Goal: Task Accomplishment & Management: Complete application form

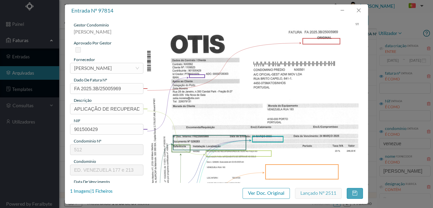
scroll to position [45, 0]
click at [363, 9] on button "button" at bounding box center [359, 10] width 16 height 11
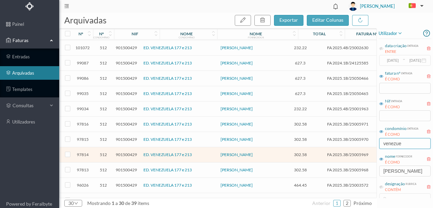
drag, startPoint x: 411, startPoint y: 145, endPoint x: 334, endPoint y: 143, distance: 77.2
click at [334, 143] on div "arquivadas exportar editar colunas nº nº condomínio nif nome condomínio nome fo…" at bounding box center [246, 110] width 374 height 195
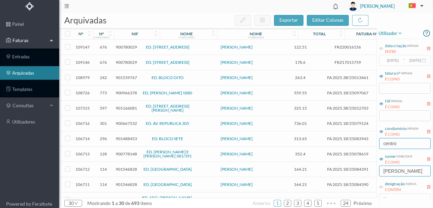
type input "centro"
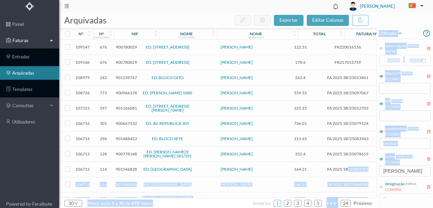
drag, startPoint x: 405, startPoint y: 175, endPoint x: 346, endPoint y: 167, distance: 59.4
click at [347, 171] on div "arquivadas exportar editar colunas nº nº condomínio nif nome condomínio nome fo…" at bounding box center [246, 110] width 374 height 195
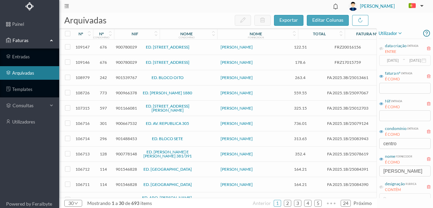
drag, startPoint x: 235, startPoint y: 1, endPoint x: 342, endPoint y: 70, distance: 127.8
click at [235, 0] on header "Luisa Ramos" at bounding box center [246, 6] width 374 height 13
drag, startPoint x: 394, startPoint y: 170, endPoint x: 374, endPoint y: 157, distance: 24.0
click at [373, 170] on div "arquivadas exportar editar colunas nº nº condomínio nif nome condomínio nome fo…" at bounding box center [246, 110] width 374 height 195
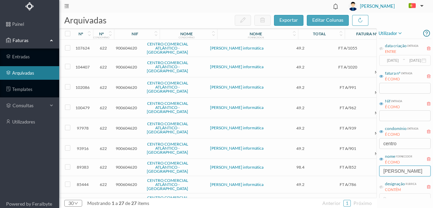
type input "j.a"
click at [121, 46] on span "900604620" at bounding box center [126, 47] width 21 height 5
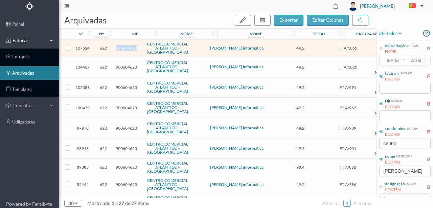
click at [121, 46] on span "900604620" at bounding box center [126, 47] width 21 height 5
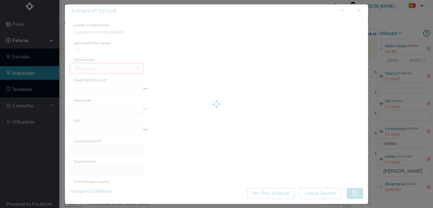
type input "FT A/1055"
type input "Deslocação mensal junho e manutenção CCTV"
type input "900604620"
type input "2025-07-24"
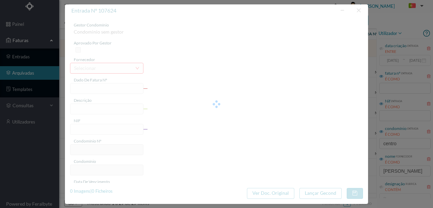
type input "2025-07-29"
type input "49.20"
type input "622"
type input "CENTRO COMERCIAL ATLÂNTICO - MATOSINHOS"
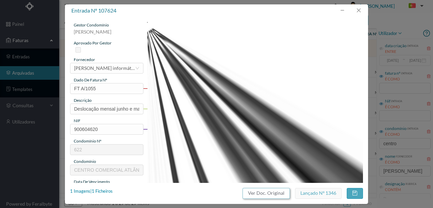
click at [261, 192] on button "Ver Doc. Original" at bounding box center [266, 193] width 47 height 11
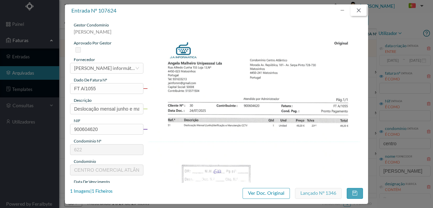
drag, startPoint x: 362, startPoint y: 9, endPoint x: 343, endPoint y: 12, distance: 19.2
click at [361, 9] on button "button" at bounding box center [359, 10] width 16 height 11
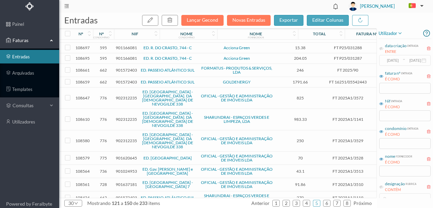
scroll to position [203, 0]
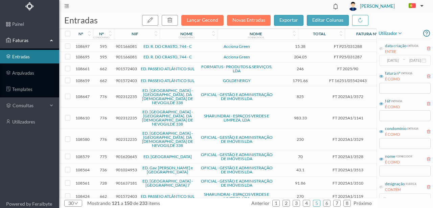
click at [123, 66] on span "901572403" at bounding box center [126, 68] width 21 height 5
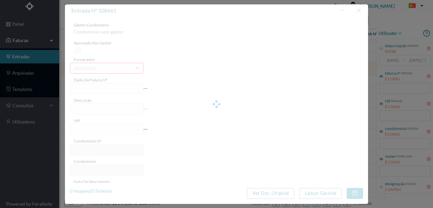
type input "FT 2025/90"
type input "Manutenção Piscina Julho"
type input "901572403"
type input "2025-07-31"
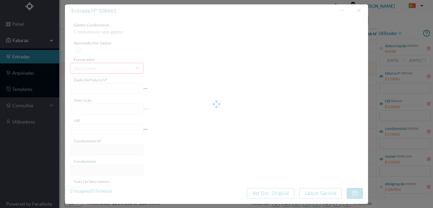
type input "2025-08-05"
type input "246.00"
type input "662"
type input "ED. PASSEIO ATLÂNTICO SUL"
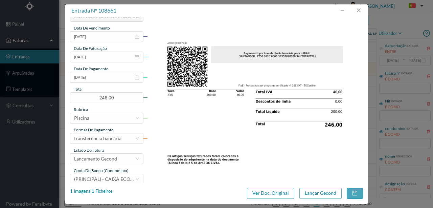
scroll to position [158, 0]
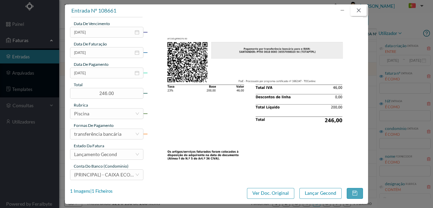
click at [359, 12] on button "button" at bounding box center [359, 10] width 16 height 11
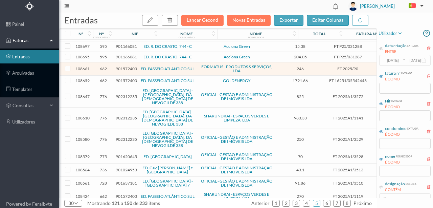
click at [127, 79] on span "901572403" at bounding box center [126, 80] width 21 height 5
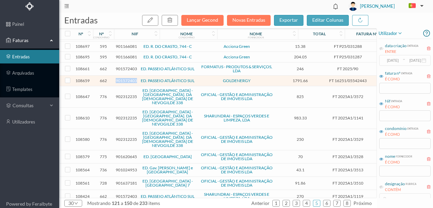
click at [127, 79] on span "901572403" at bounding box center [126, 80] width 21 height 5
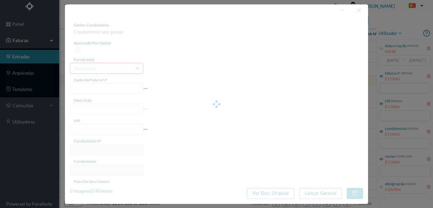
type input "FT 16251/05542443"
type input "901572403"
type input "Invalid date"
type input "01-08-2025"
type input "1791.66"
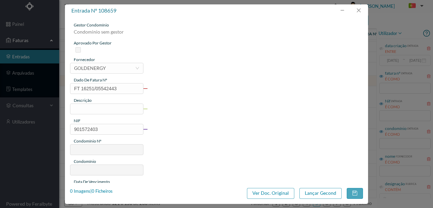
type input "662"
type input "ED. PASSEIO ATLÂNTICO SUL"
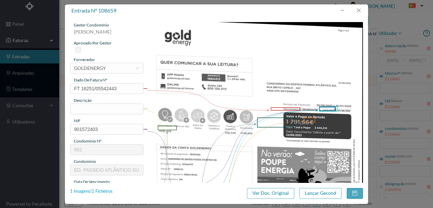
click at [103, 191] on div "1 Imagens | 1 Ficheiros" at bounding box center [91, 191] width 43 height 7
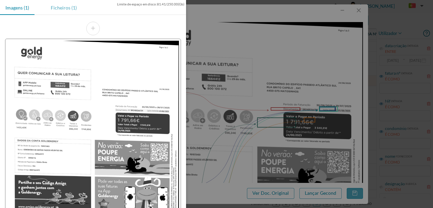
click at [59, 8] on div "Ficheiros (1)" at bounding box center [63, 7] width 37 height 15
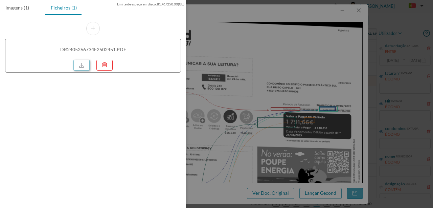
click at [83, 66] on link at bounding box center [81, 65] width 16 height 11
click at [255, 104] on div at bounding box center [216, 104] width 433 height 208
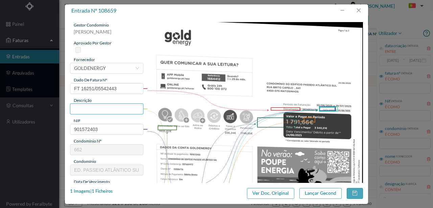
click at [85, 110] on input "text" at bounding box center [106, 108] width 73 height 11
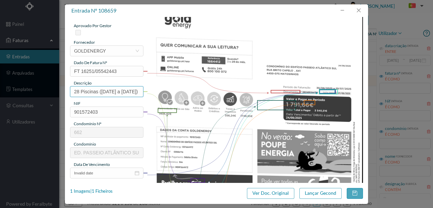
scroll to position [68, 0]
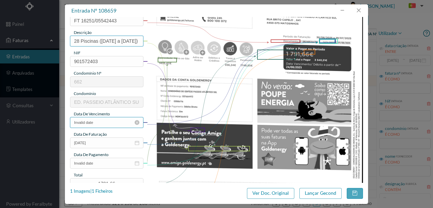
type input "28 Piscinas (30.06.2025 a 29.07.2025)"
click at [102, 123] on input "Invalid date" at bounding box center [106, 122] width 73 height 11
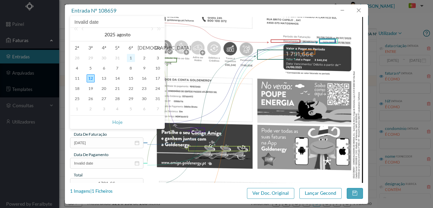
click at [132, 59] on div "1" at bounding box center [131, 58] width 8 height 8
type input "01-08-2025"
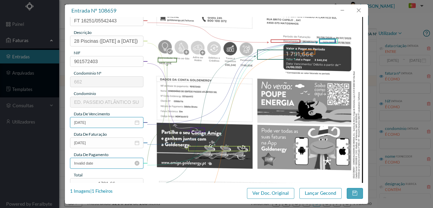
scroll to position [90, 0]
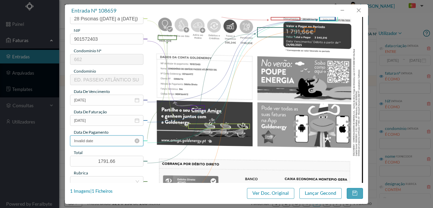
click at [100, 139] on input "Invalid date" at bounding box center [106, 140] width 73 height 11
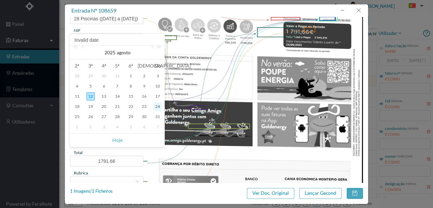
click at [158, 107] on div "24" at bounding box center [158, 106] width 8 height 8
type input "24-08-2025"
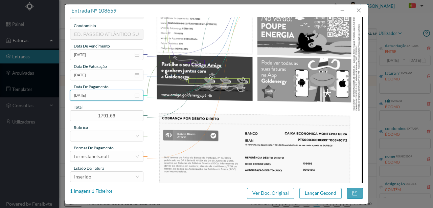
scroll to position [158, 0]
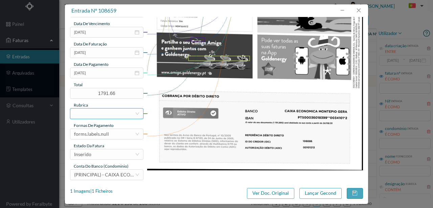
click at [81, 113] on div at bounding box center [104, 113] width 61 height 10
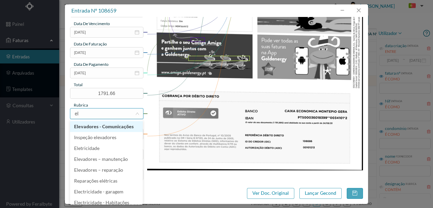
type input "ele"
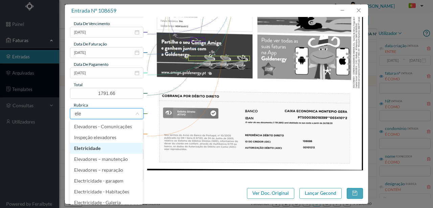
click at [91, 149] on li "Eletricidade" at bounding box center [106, 148] width 73 height 11
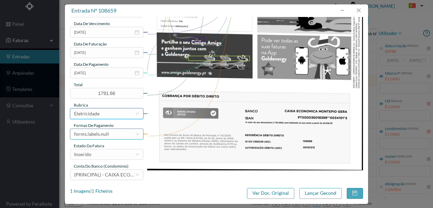
click at [105, 132] on div "forms.labels.null" at bounding box center [91, 134] width 35 height 10
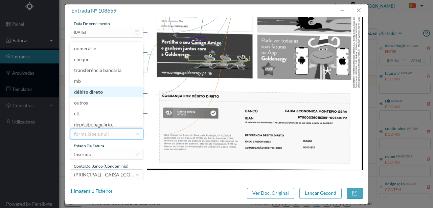
click at [87, 93] on li "débito direto" at bounding box center [106, 91] width 73 height 11
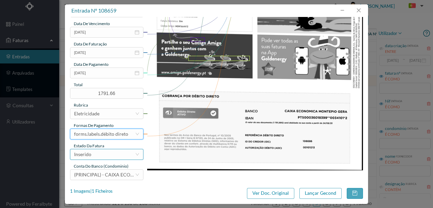
click at [98, 154] on div "Inserido" at bounding box center [104, 154] width 61 height 10
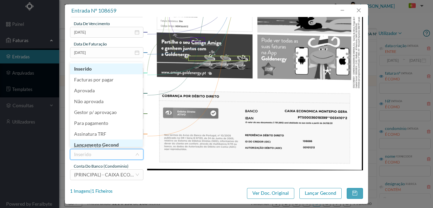
scroll to position [3, 0]
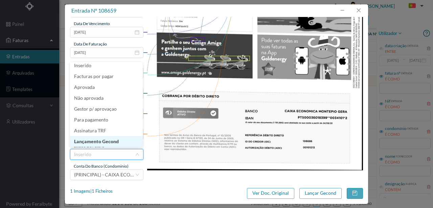
click at [105, 143] on li "Lançamento Gecond" at bounding box center [106, 141] width 73 height 11
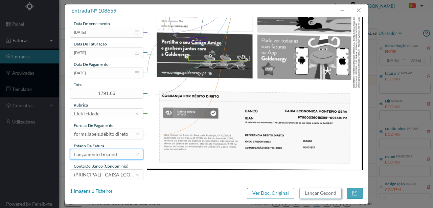
click at [313, 193] on button "Lançar Gecond" at bounding box center [321, 193] width 42 height 11
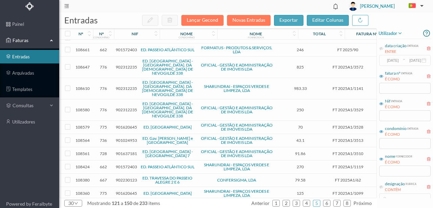
scroll to position [240, 0]
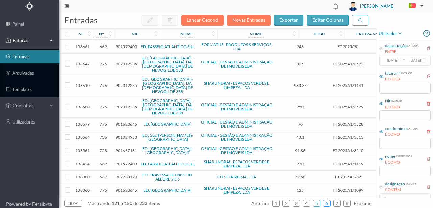
click at [328, 202] on link "6" at bounding box center [327, 203] width 7 height 10
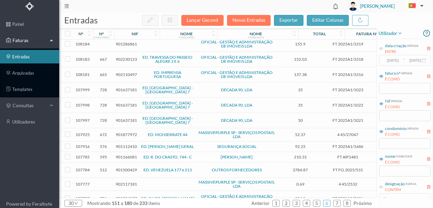
scroll to position [113, 0]
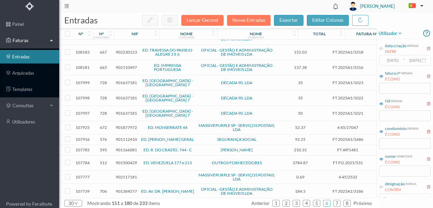
click at [121, 136] on span "901112410" at bounding box center [126, 138] width 21 height 5
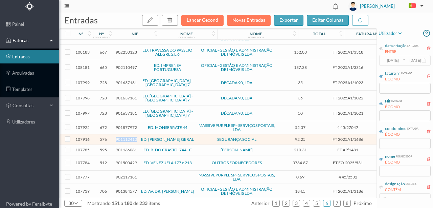
click at [121, 136] on span "901112410" at bounding box center [126, 138] width 21 height 5
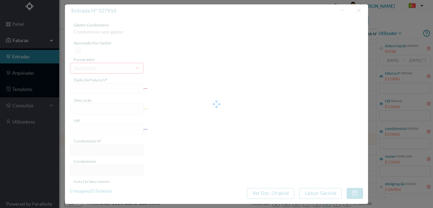
type input "FT 2025A1/1686"
type input "901112410"
type input "Invalid date"
type input "2025-07-29"
type input "92.25"
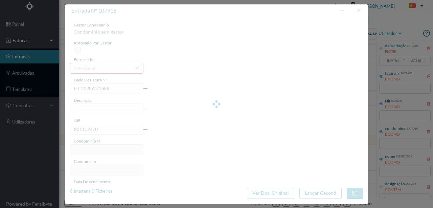
type input "576"
type input "ED. ALFREDO CUNHA GERAL"
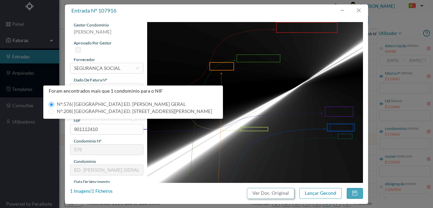
click at [272, 192] on button "Ver Doc. Original" at bounding box center [270, 193] width 47 height 11
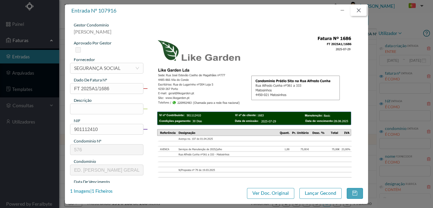
click at [359, 9] on button "button" at bounding box center [359, 10] width 16 height 11
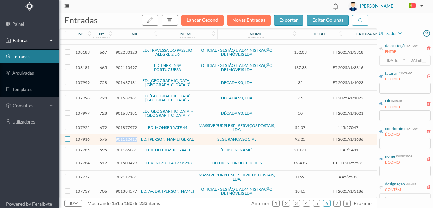
click at [68, 136] on input "checkbox" at bounding box center [67, 138] width 5 height 5
checkbox input "true"
click at [173, 21] on icon "button" at bounding box center [169, 19] width 5 height 5
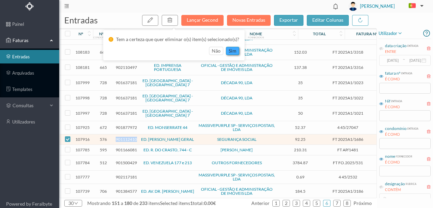
click at [236, 51] on button "sim" at bounding box center [232, 51] width 13 height 8
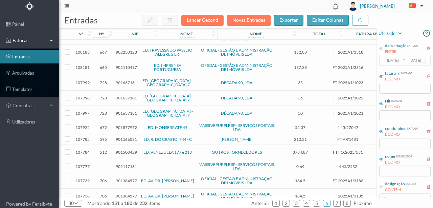
click at [126, 149] on span "901500429" at bounding box center [126, 151] width 21 height 5
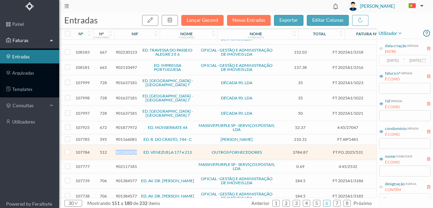
click at [126, 149] on span "901500429" at bounding box center [126, 151] width 21 height 5
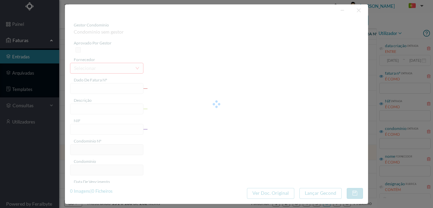
type input "FT FO.2025/531"
type input "Impermeabilização de cobertura do edificio - Auto de Medição de Maio 2025"
type input "901500429"
type input "12-06-2025"
type input "12-05-2025"
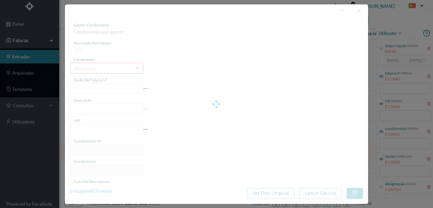
type input "30-07-2025"
type input "3784.87"
type input "512"
type input "ED. VENEZUELA 177 e 213"
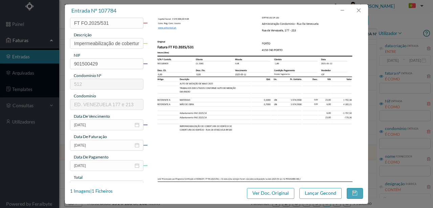
scroll to position [47, 0]
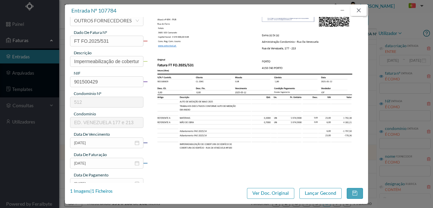
click at [362, 7] on button "button" at bounding box center [359, 10] width 16 height 11
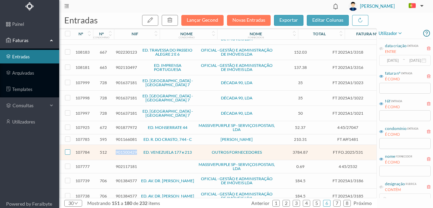
click at [68, 149] on input "checkbox" at bounding box center [67, 151] width 5 height 5
checkbox input "true"
click at [172, 20] on icon "button" at bounding box center [169, 19] width 5 height 5
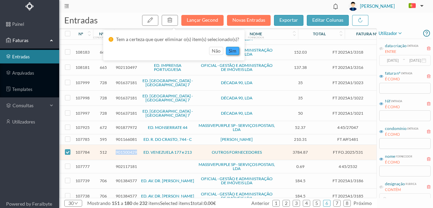
click at [230, 51] on button "sim" at bounding box center [232, 51] width 13 height 8
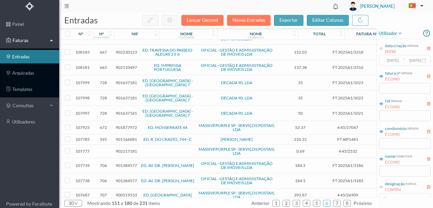
click at [129, 136] on span "901166081" at bounding box center [126, 138] width 21 height 5
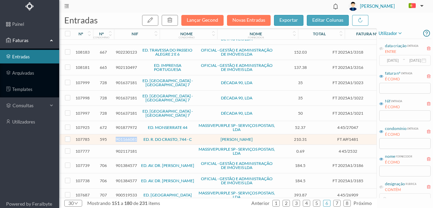
click at [129, 136] on span "901166081" at bounding box center [126, 138] width 21 height 5
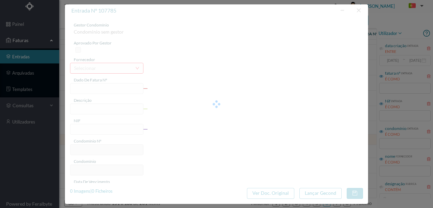
type input "FT AP/1481"
type input "901166081"
type input "2025-07-30"
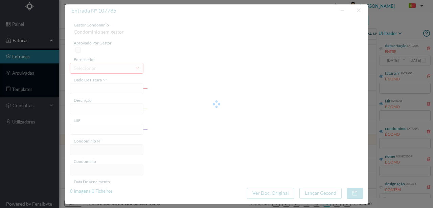
type input "210.31"
type input "595"
type input "ED. R. DO CRASTO, 744 - C"
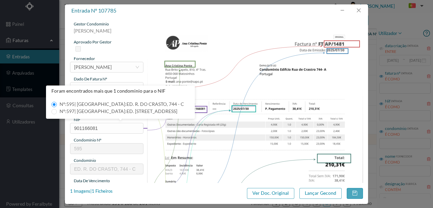
scroll to position [0, 0]
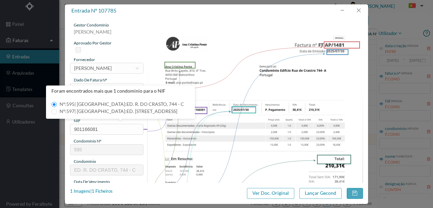
click at [255, 35] on img at bounding box center [255, 175] width 216 height 306
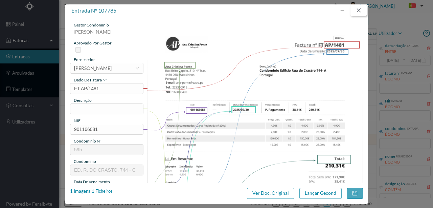
click at [361, 11] on button "button" at bounding box center [359, 10] width 16 height 11
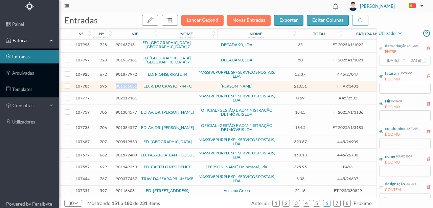
scroll to position [180, 0]
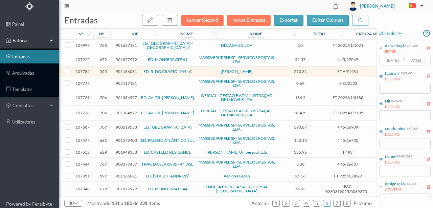
click at [122, 149] on span "901949353" at bounding box center [126, 151] width 21 height 5
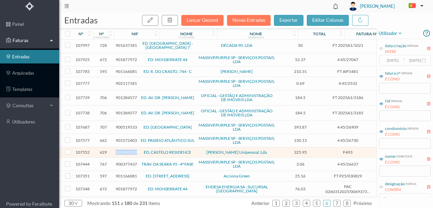
click at [122, 149] on span "901949353" at bounding box center [126, 151] width 21 height 5
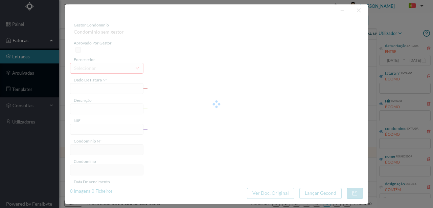
type input "F493"
type input "Manutenção Jardins"
type input "901949353"
type input "2025-07-27"
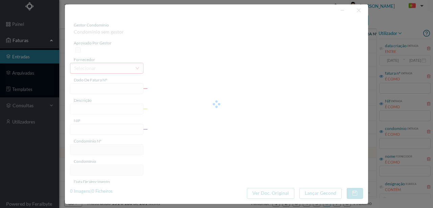
type input "2025-08-05"
type input "325.95"
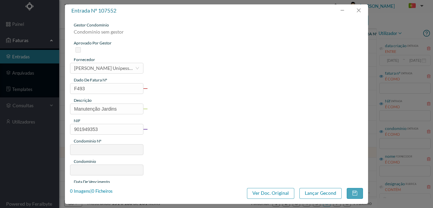
type input "629"
type input "ED. CASTELO RESIDENCE"
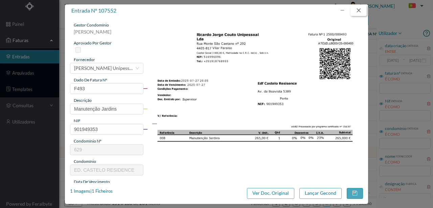
click at [355, 9] on button "button" at bounding box center [359, 10] width 16 height 11
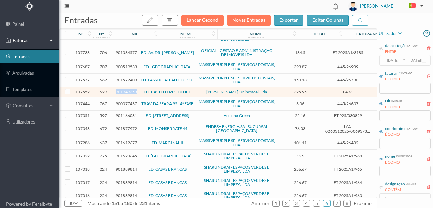
scroll to position [248, 0]
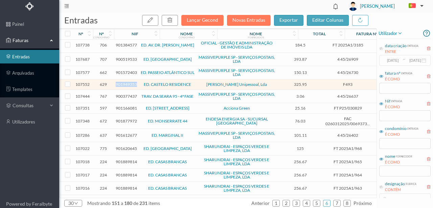
click at [125, 82] on span "901949353" at bounding box center [126, 84] width 21 height 5
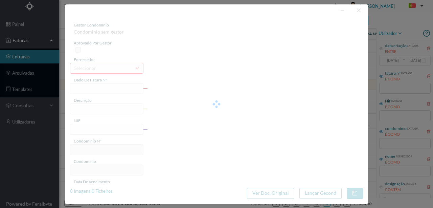
type input "F493"
type input "Manutenção Jardins"
type input "901949353"
type input "2025-07-27"
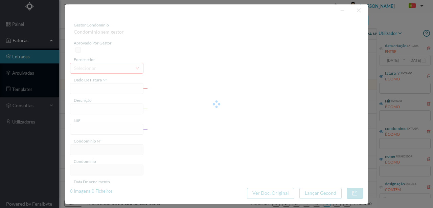
type input "2025-08-05"
type input "325.95"
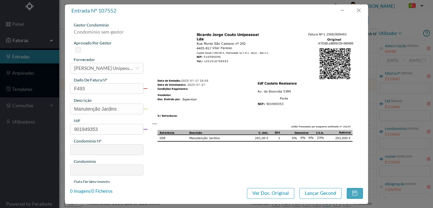
type input "629"
type input "ED. CASTELO RESIDENCE"
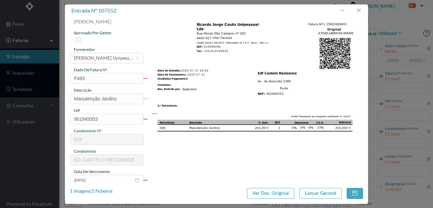
scroll to position [2, 0]
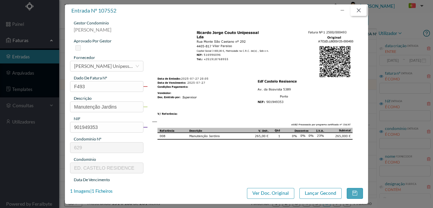
click at [359, 9] on button "button" at bounding box center [359, 10] width 16 height 11
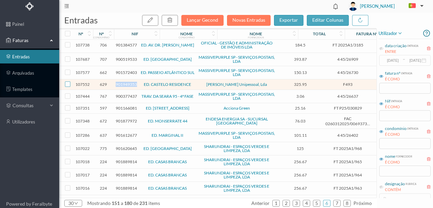
click at [68, 81] on input "checkbox" at bounding box center [67, 83] width 5 height 5
checkbox input "true"
click at [173, 22] on icon "button" at bounding box center [169, 19] width 5 height 5
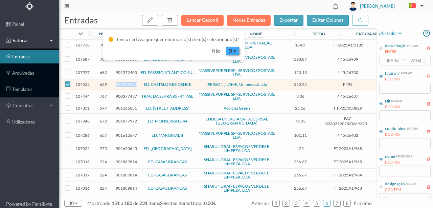
click at [230, 52] on button "sim" at bounding box center [232, 51] width 13 height 8
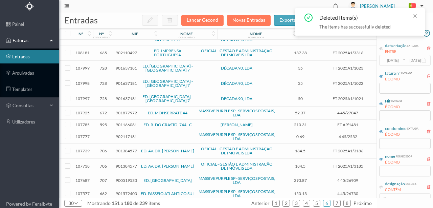
scroll to position [257, 0]
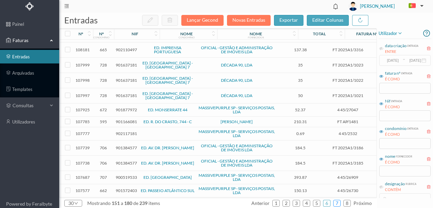
click at [338, 202] on link "7" at bounding box center [337, 203] width 7 height 10
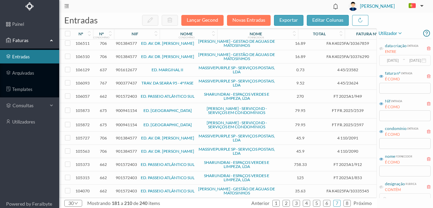
scroll to position [249, 0]
click at [67, 136] on input "checkbox" at bounding box center [67, 137] width 5 height 5
checkbox input "true"
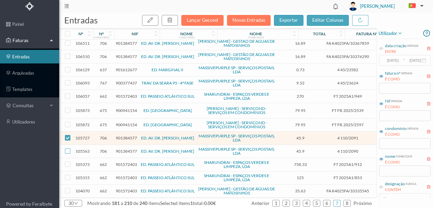
click at [67, 149] on input "checkbox" at bounding box center [67, 150] width 5 height 5
checkbox input "true"
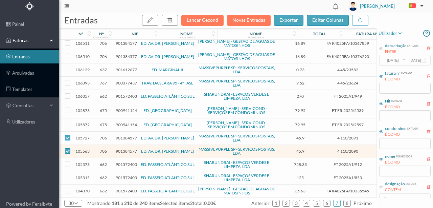
click at [67, 137] on input "checkbox" at bounding box center [67, 137] width 5 height 5
checkbox input "false"
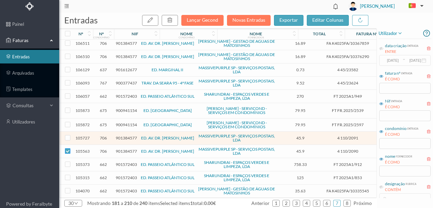
click at [66, 149] on input "checkbox" at bounding box center [67, 150] width 5 height 5
checkbox input "false"
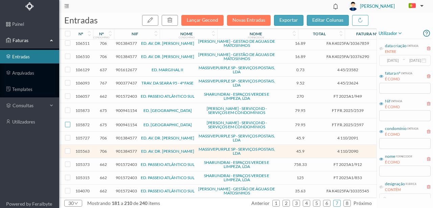
click at [68, 122] on input "checkbox" at bounding box center [67, 124] width 5 height 5
checkbox input "true"
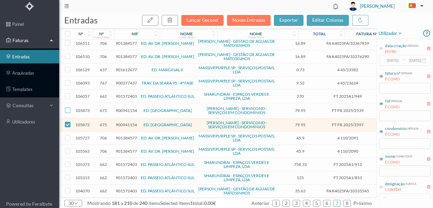
click at [68, 107] on input "checkbox" at bounding box center [67, 109] width 5 height 5
checkbox input "true"
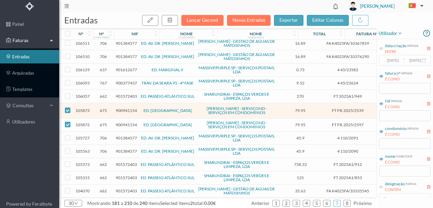
click at [127, 108] on span "900941154" at bounding box center [126, 110] width 21 height 5
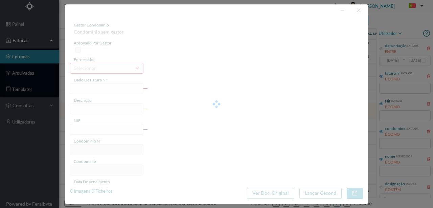
type input "FT FR.2025/2539"
type input "Subs 1 cavalete do portão"
type input "900941154"
type input "2025-06-18"
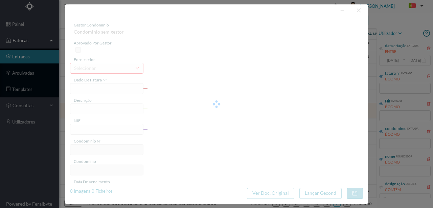
type input "2025-07-23"
type input "79.95"
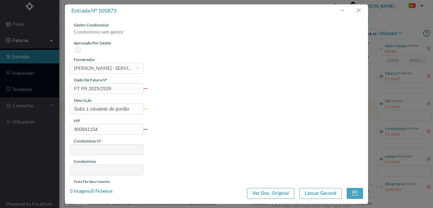
type input "675"
type input "ED. GARDEN VILLAGE VI"
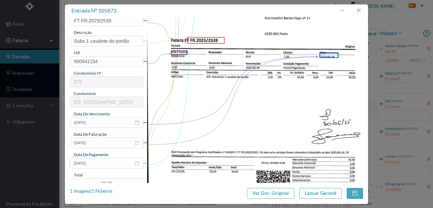
scroll to position [0, 0]
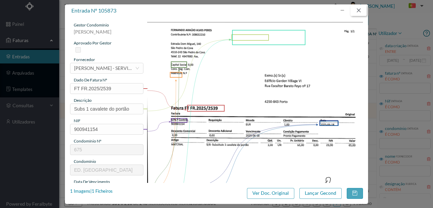
click at [361, 11] on button "button" at bounding box center [359, 10] width 16 height 11
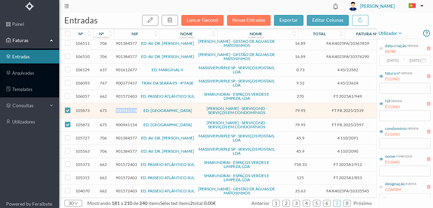
click at [123, 108] on span "900941154" at bounding box center [126, 110] width 21 height 5
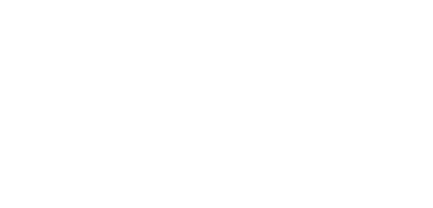
click at [29, 31] on body at bounding box center [216, 104] width 433 height 208
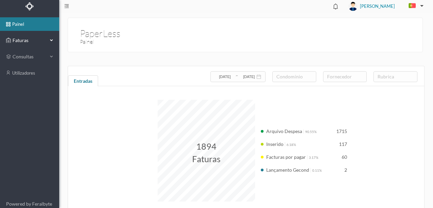
click at [12, 41] on span "Faturas" at bounding box center [29, 40] width 37 height 7
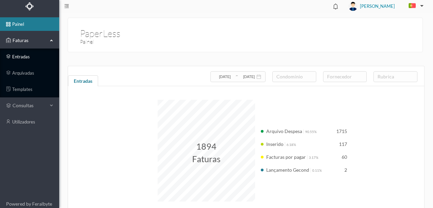
click at [24, 57] on link "entradas" at bounding box center [29, 57] width 59 height 14
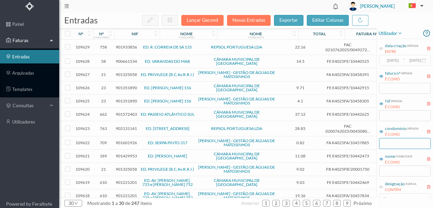
drag, startPoint x: 398, startPoint y: 138, endPoint x: 404, endPoint y: 137, distance: 5.8
click at [398, 138] on input "text" at bounding box center [405, 143] width 51 height 11
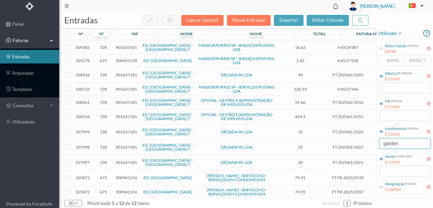
scroll to position [18, 0]
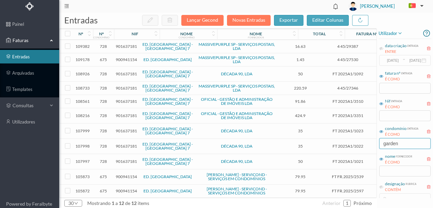
type input "garden"
click at [123, 174] on span "900941154" at bounding box center [126, 176] width 21 height 5
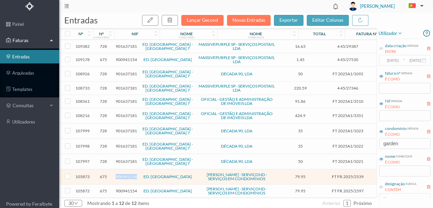
click at [123, 174] on span "900941154" at bounding box center [126, 176] width 21 height 5
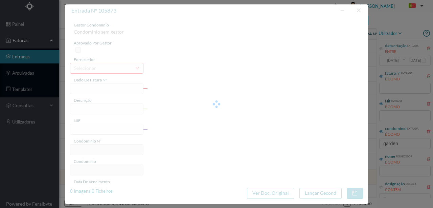
type input "FT FR.2025/2539"
type input "Subs 1 cavalete do portão"
type input "900941154"
type input "2025-06-18"
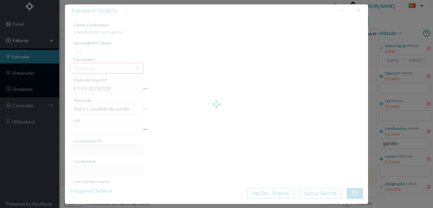
type input "2025-07-23"
type input "79.95"
type input "675"
type input "ED. [GEOGRAPHIC_DATA]"
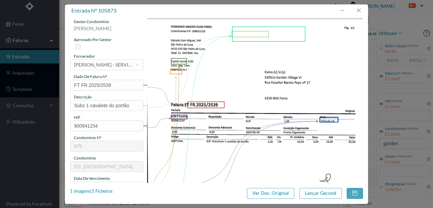
scroll to position [0, 0]
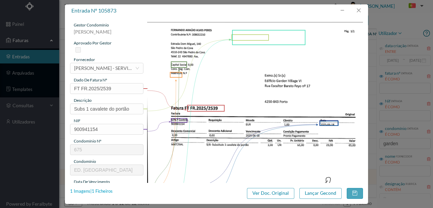
click at [104, 191] on div "1 Imagens | 1 Ficheiros" at bounding box center [91, 191] width 43 height 7
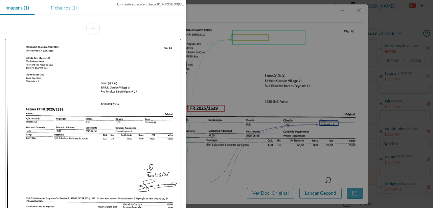
click at [58, 7] on div "Ficheiros (1)" at bounding box center [63, 7] width 37 height 15
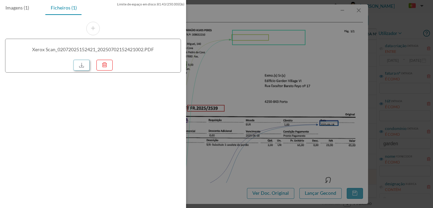
click at [81, 64] on link at bounding box center [81, 65] width 16 height 11
click at [265, 85] on div at bounding box center [216, 104] width 433 height 208
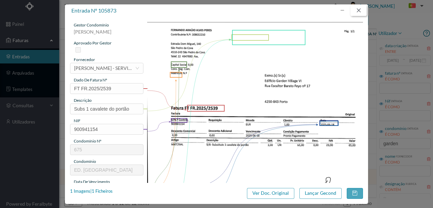
click at [362, 11] on button "button" at bounding box center [359, 10] width 16 height 11
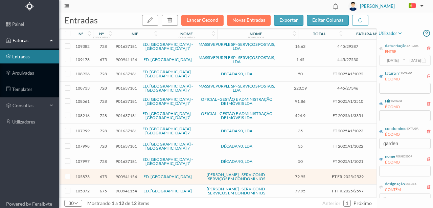
click at [123, 188] on span "900941154" at bounding box center [126, 190] width 21 height 5
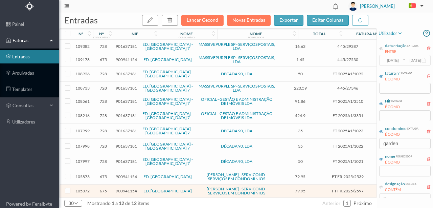
click at [123, 188] on span "900941154" at bounding box center [126, 190] width 21 height 5
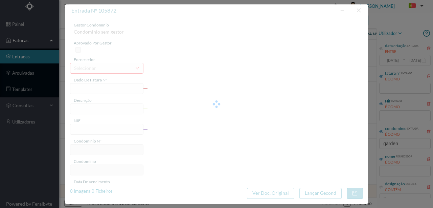
type input "FT FR.2025/2597"
type input "900941154"
type input "Invalid date"
type input "2025-06-18"
type input "79.95"
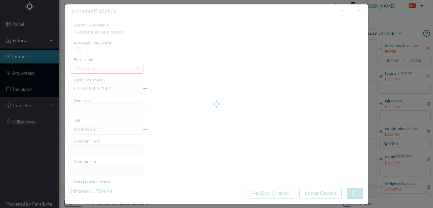
type input "675"
type input "ED. [GEOGRAPHIC_DATA]"
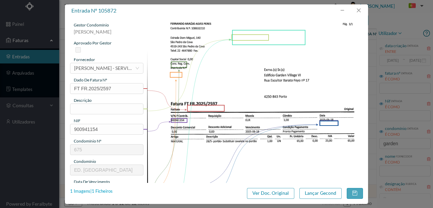
click at [105, 190] on div "1 Imagens | 1 Ficheiros" at bounding box center [91, 191] width 43 height 7
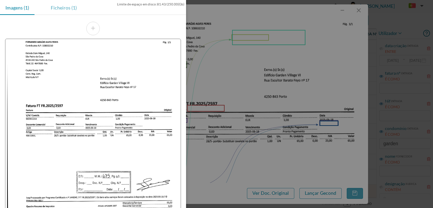
click at [60, 7] on div "Ficheiros (1)" at bounding box center [63, 7] width 37 height 15
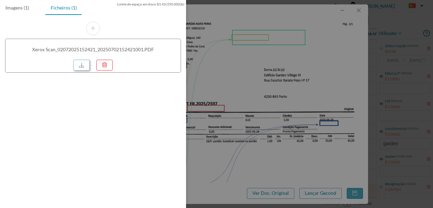
click at [80, 62] on link at bounding box center [81, 65] width 16 height 11
click at [257, 82] on div at bounding box center [216, 104] width 433 height 208
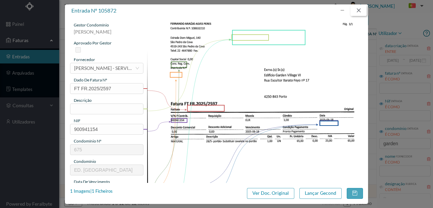
click at [362, 12] on button "button" at bounding box center [359, 10] width 16 height 11
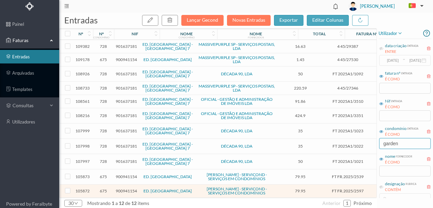
drag, startPoint x: 408, startPoint y: 141, endPoint x: 344, endPoint y: 144, distance: 64.1
click at [347, 145] on div "entradas Lançar Gecond Novas Entradas exportar editar colunas nº nº condomínio …" at bounding box center [246, 110] width 374 height 195
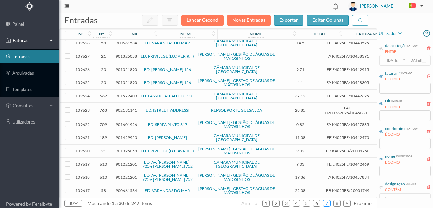
click at [330, 201] on link "7" at bounding box center [327, 203] width 7 height 10
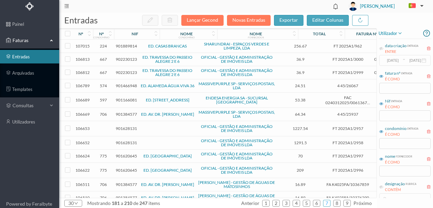
scroll to position [242, 0]
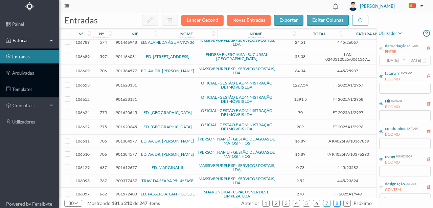
click at [340, 203] on link "8" at bounding box center [337, 203] width 7 height 10
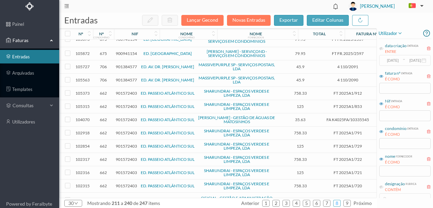
scroll to position [0, 0]
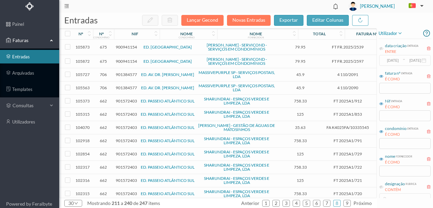
click at [125, 130] on span "901572403" at bounding box center [126, 127] width 21 height 5
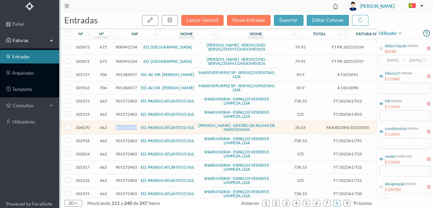
click at [125, 130] on span "901572403" at bounding box center [126, 127] width 21 height 5
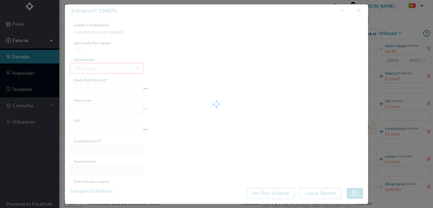
type input "FA K4025FA/10335545"
type input "55 Totalizador A-105 (05.04.2025 a 05.06.2025)"
type input "901572403"
type input "12-06-2025"
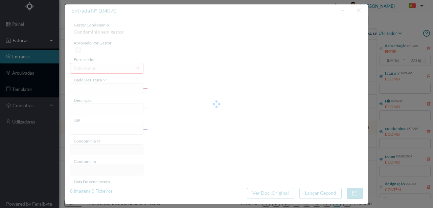
type input "13-06-2025"
type input "35.63"
type input "662"
type input "ED. PASSEIO ATLÂNTICO SUL"
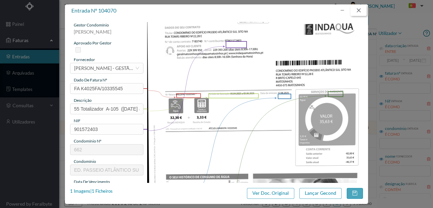
click at [360, 11] on button "button" at bounding box center [359, 10] width 16 height 11
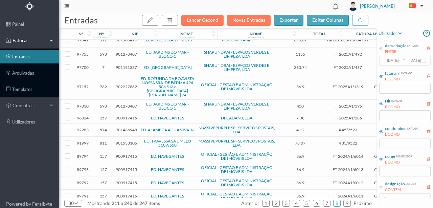
scroll to position [257, 0]
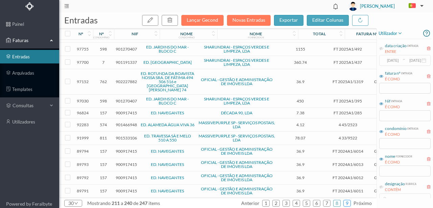
click at [349, 202] on link "9" at bounding box center [347, 203] width 7 height 10
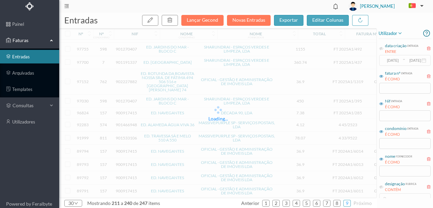
scroll to position [0, 0]
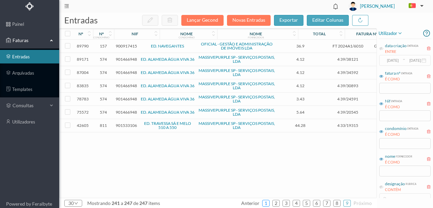
click at [268, 202] on link "1" at bounding box center [266, 203] width 7 height 10
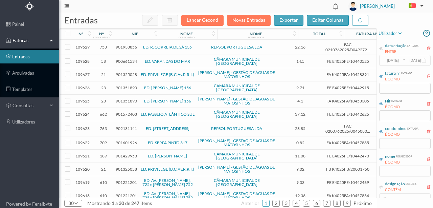
click at [125, 111] on span "901572403" at bounding box center [126, 113] width 21 height 5
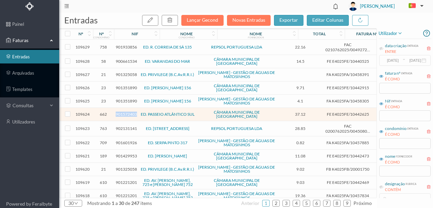
click at [125, 111] on span "901572403" at bounding box center [126, 113] width 21 height 5
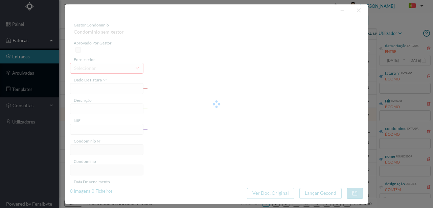
type input "FE E4025FE/10442625"
type input "901572403"
type input "Invalid date"
type input "[DATE]"
type input "37.12"
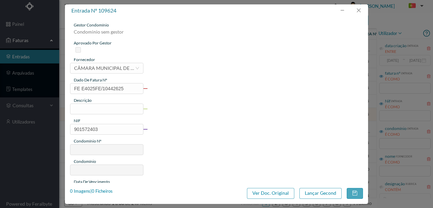
type input "662"
type input "ED. PASSEIO ATLÂNTICO SUL"
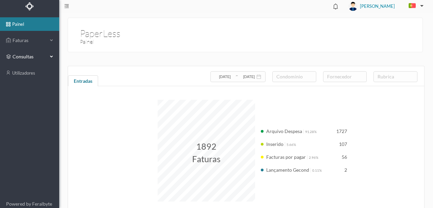
click at [21, 58] on span "consultas" at bounding box center [30, 56] width 34 height 7
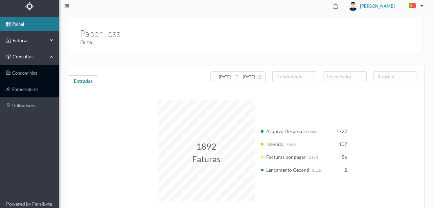
click at [21, 40] on span "Faturas" at bounding box center [29, 40] width 37 height 7
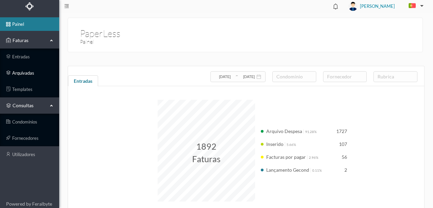
click at [22, 70] on link "arquivadas" at bounding box center [29, 73] width 59 height 14
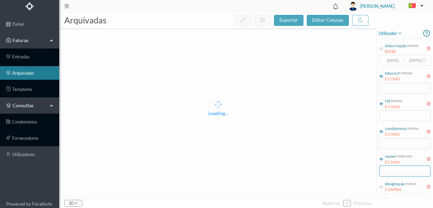
click at [390, 171] on input "text" at bounding box center [405, 170] width 51 height 11
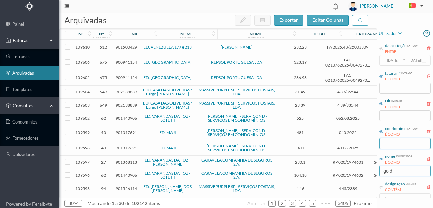
type input "gold"
click at [384, 143] on input "text" at bounding box center [405, 143] width 51 height 11
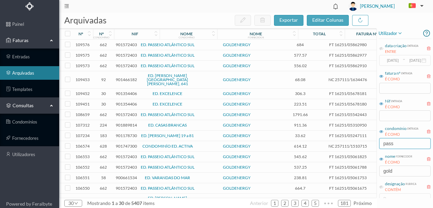
type input "pass"
click at [121, 112] on span "901572403" at bounding box center [126, 114] width 21 height 5
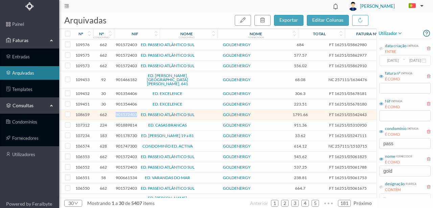
click at [121, 112] on span "901572403" at bounding box center [126, 114] width 21 height 5
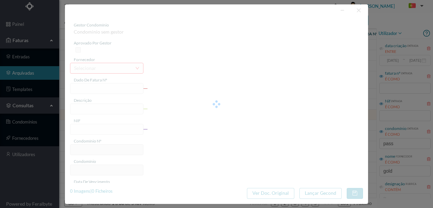
type input "FT 16251/05542443"
type input "28 Piscinas (30.06.2025 a 29.07.2025)"
type input "901572403"
type input "01-08-2025"
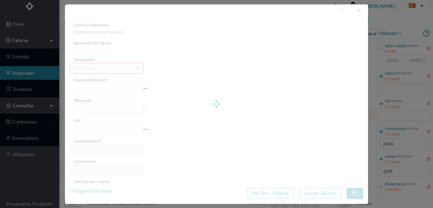
type input "24-08-2025"
type input "1791.66"
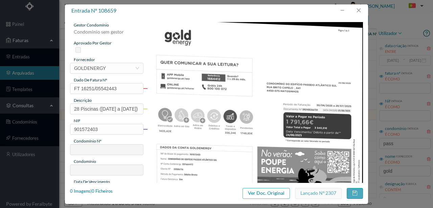
type input "662"
type input "ED. PASSEIO ATLÂNTICO SUL"
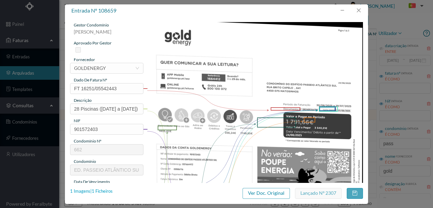
click at [98, 190] on div "1 Imagens | 1 Ficheiros" at bounding box center [91, 191] width 43 height 7
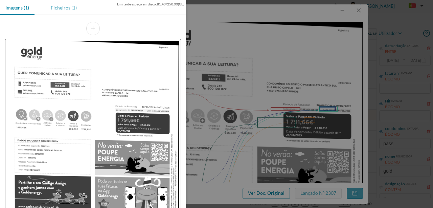
click at [67, 7] on div "Ficheiros (1)" at bounding box center [63, 7] width 37 height 15
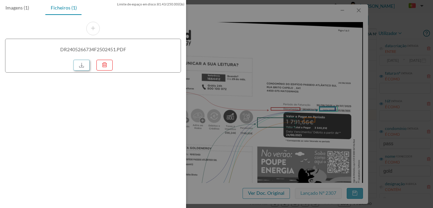
click at [84, 68] on link at bounding box center [81, 65] width 16 height 11
click at [289, 50] on div at bounding box center [216, 104] width 433 height 208
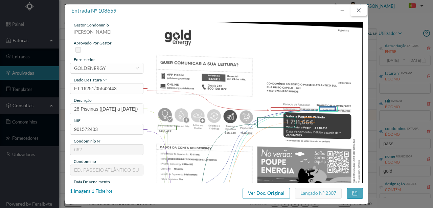
drag, startPoint x: 360, startPoint y: 12, endPoint x: 341, endPoint y: 8, distance: 18.9
click at [360, 12] on button "button" at bounding box center [359, 10] width 16 height 11
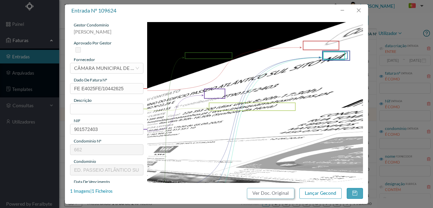
drag, startPoint x: 265, startPoint y: 191, endPoint x: 253, endPoint y: 30, distance: 161.6
click at [265, 191] on button "Ver Doc. Original" at bounding box center [270, 193] width 47 height 11
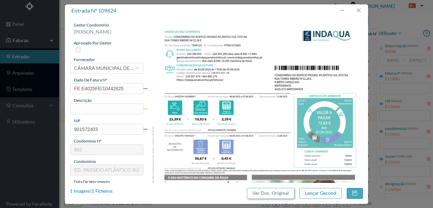
click at [268, 194] on button "Ver Doc. Original" at bounding box center [270, 193] width 47 height 11
click at [98, 71] on div "CÂMARA MUNICIPAL DE [GEOGRAPHIC_DATA]" at bounding box center [104, 68] width 61 height 10
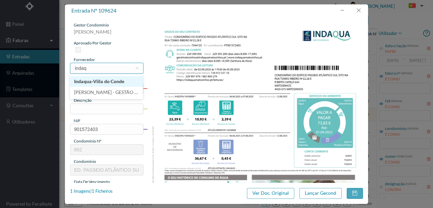
type input "indaqu"
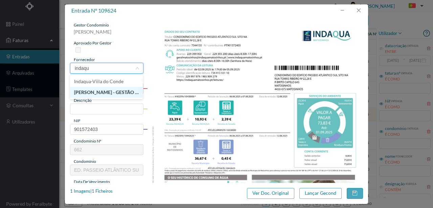
click at [114, 91] on li "[PERSON_NAME] - GESTÃO DE ÁGUAS DE MATOSINHOS" at bounding box center [106, 92] width 73 height 11
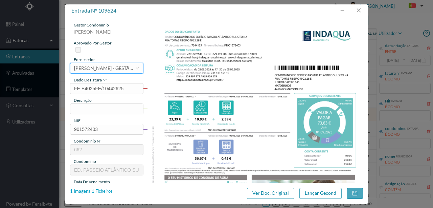
click at [99, 191] on div "1 Imagens | 1 Ficheiros" at bounding box center [91, 191] width 43 height 7
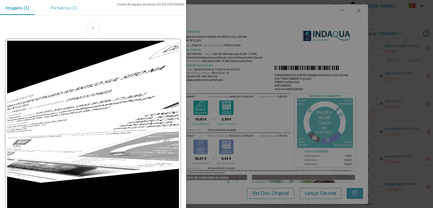
click at [65, 9] on div "Ficheiros (1)" at bounding box center [63, 7] width 37 height 15
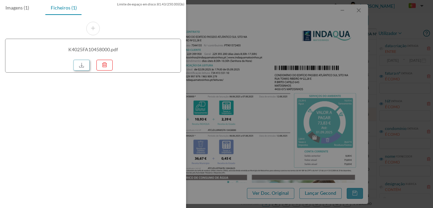
click at [86, 62] on link at bounding box center [81, 65] width 16 height 11
click at [250, 77] on div at bounding box center [216, 104] width 433 height 208
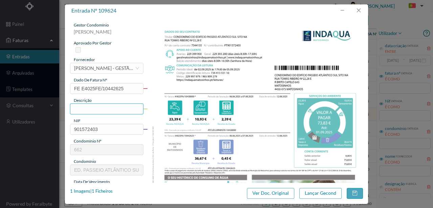
click at [76, 110] on input "text" at bounding box center [106, 108] width 73 height 11
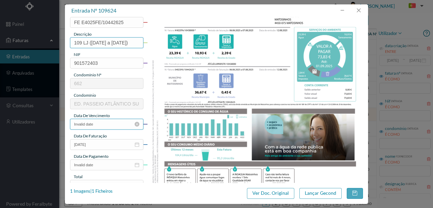
scroll to position [68, 0]
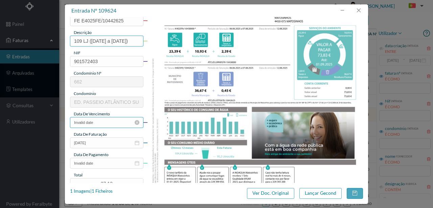
type input "109 LJ (06.06.2025 a 07.08.2025)"
click at [103, 123] on input "Invalid date" at bounding box center [106, 122] width 73 height 11
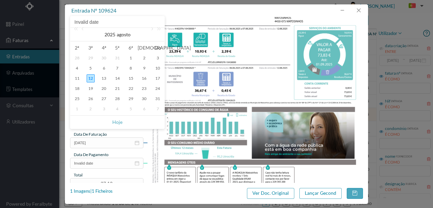
click at [90, 78] on div "12" at bounding box center [91, 78] width 8 height 8
type input "[DATE]"
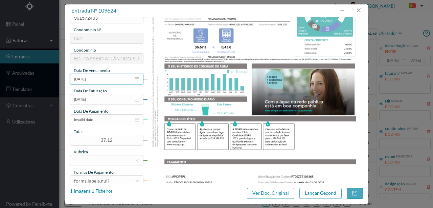
scroll to position [113, 0]
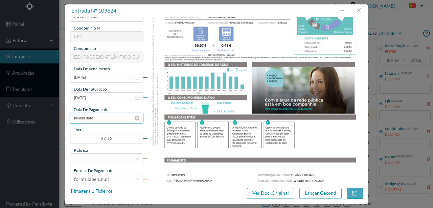
click at [114, 118] on input "Invalid date" at bounding box center [106, 117] width 73 height 11
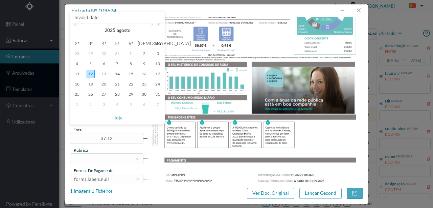
click at [152, 24] on link at bounding box center [152, 30] width 6 height 14
click at [78, 53] on div "1" at bounding box center [77, 53] width 8 height 8
type input "01-09-2025"
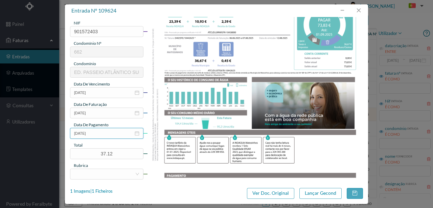
scroll to position [90, 0]
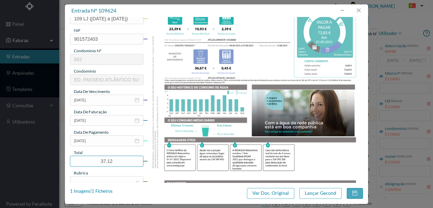
drag, startPoint x: 121, startPoint y: 160, endPoint x: 48, endPoint y: 159, distance: 72.1
click at [48, 159] on div "entrada nº 109624 gestor condomínio Rui Marques aprovado por gestor fornecedor …" at bounding box center [216, 104] width 433 height 208
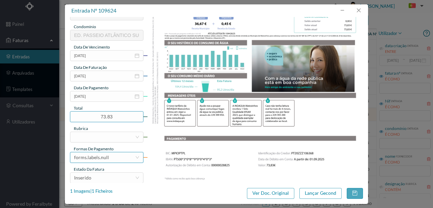
scroll to position [135, 0]
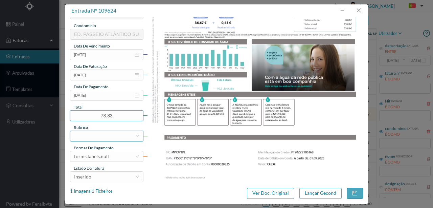
type input "73.83"
click at [84, 134] on div at bounding box center [104, 136] width 61 height 10
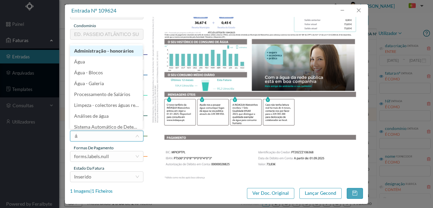
type input "ág"
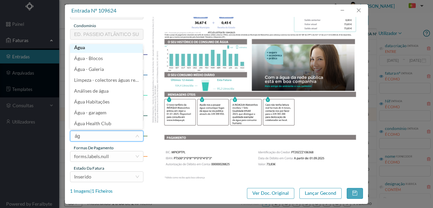
scroll to position [1, 0]
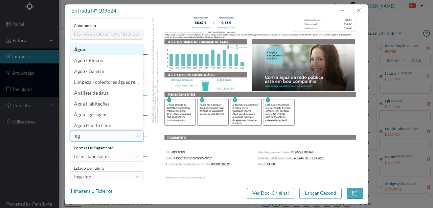
click at [79, 50] on li "Água" at bounding box center [106, 49] width 73 height 11
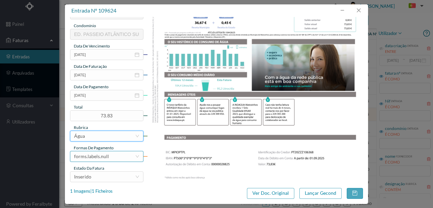
click at [103, 155] on div "forms.labels.null" at bounding box center [91, 156] width 35 height 10
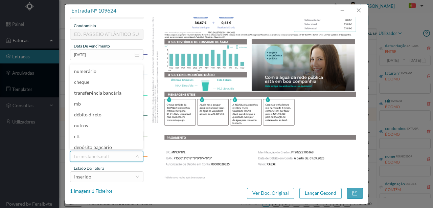
scroll to position [3, 0]
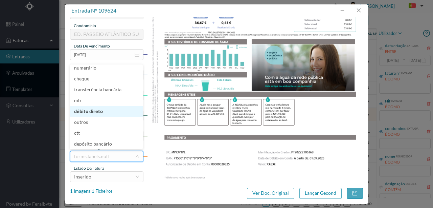
click at [93, 113] on li "débito direto" at bounding box center [106, 111] width 73 height 11
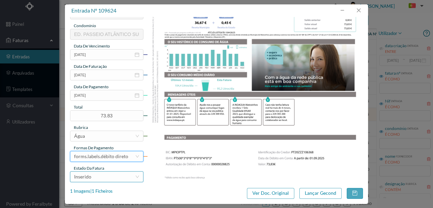
click at [98, 177] on div "Inserido" at bounding box center [104, 176] width 61 height 10
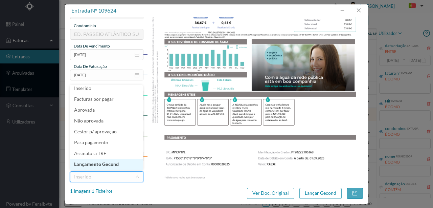
click at [101, 163] on li "Lançamento Gecond" at bounding box center [106, 163] width 73 height 11
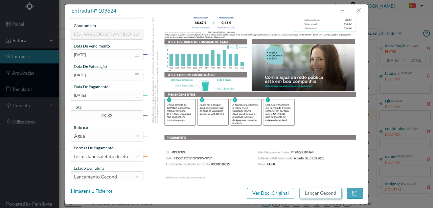
click at [320, 191] on button "Lançar Gecond" at bounding box center [321, 193] width 42 height 11
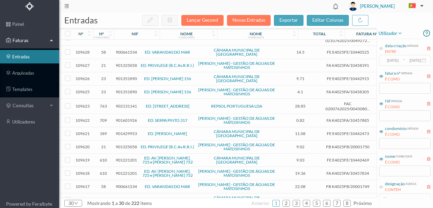
scroll to position [0, 0]
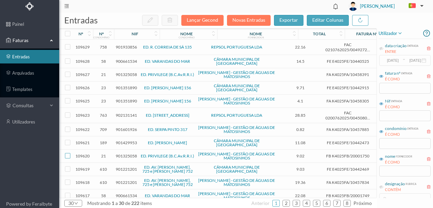
click at [66, 153] on input "checkbox" at bounding box center [67, 155] width 5 height 5
checkbox input "true"
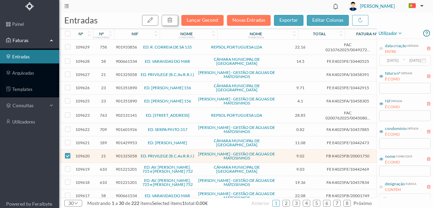
click at [173, 21] on icon "button" at bounding box center [169, 19] width 5 height 5
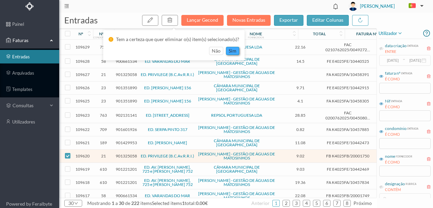
click at [230, 51] on button "sim" at bounding box center [232, 51] width 13 height 8
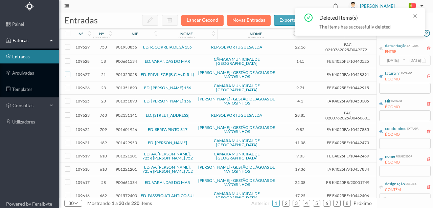
click at [68, 71] on input "checkbox" at bounding box center [67, 73] width 5 height 5
checkbox input "true"
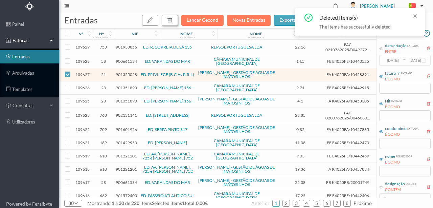
click at [173, 21] on icon "button" at bounding box center [169, 19] width 5 height 5
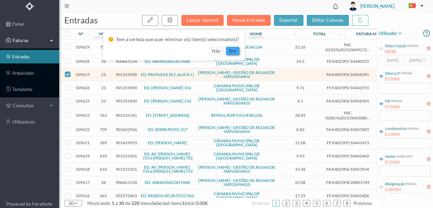
click at [229, 49] on button "sim" at bounding box center [232, 51] width 13 height 8
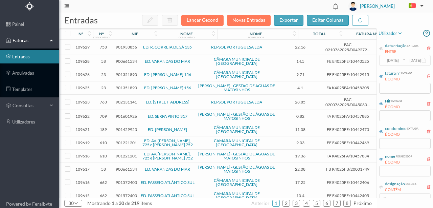
click at [125, 72] on span "901351890" at bounding box center [126, 74] width 21 height 5
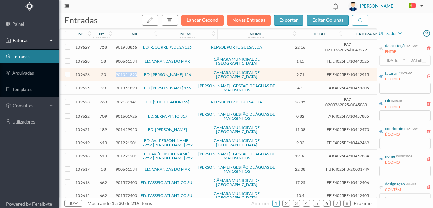
click at [125, 72] on span "901351890" at bounding box center [126, 74] width 21 height 5
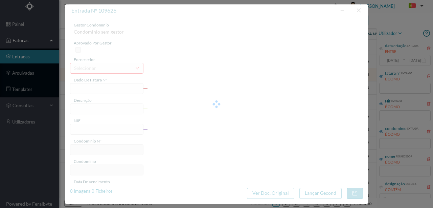
type input "FE E4025FE/10442915"
type input "901351890"
type input "Invalid date"
type input "[DATE]"
type input "9.71"
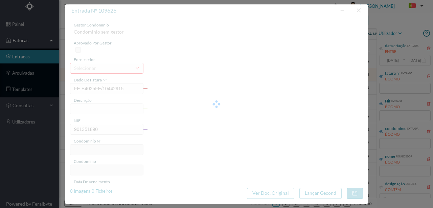
type input "23"
type input "ED. TOMAS RIBEIRO 156"
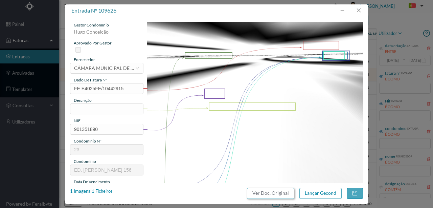
click at [265, 192] on button "Ver Doc. Original" at bounding box center [270, 193] width 47 height 11
click at [100, 69] on div "CÂMARA MUNICIPAL DE [GEOGRAPHIC_DATA]" at bounding box center [104, 68] width 61 height 10
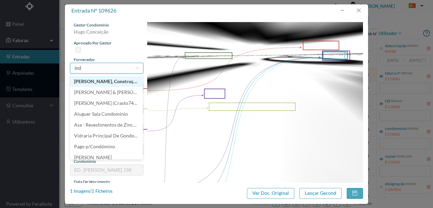
type input "inda"
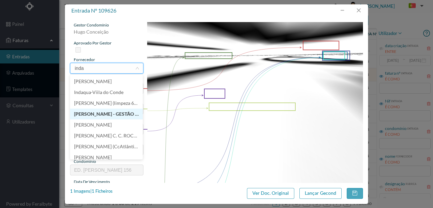
click at [108, 112] on li "[PERSON_NAME] - GESTÃO DE ÁGUAS DE MATOSINHOS" at bounding box center [106, 113] width 73 height 11
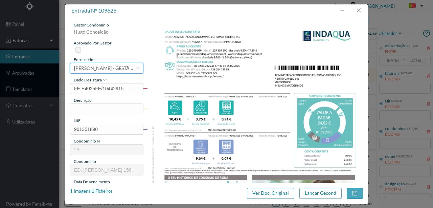
click at [106, 190] on div "1 Imagens | 1 Ficheiros" at bounding box center [91, 191] width 43 height 7
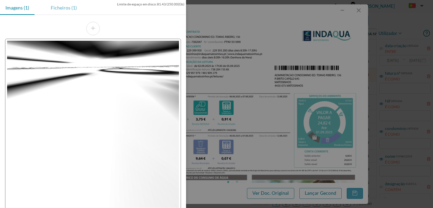
click at [63, 6] on div "Ficheiros (1)" at bounding box center [63, 7] width 37 height 15
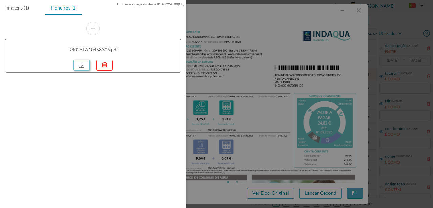
click at [81, 64] on link at bounding box center [81, 65] width 16 height 11
click at [265, 87] on div at bounding box center [216, 104] width 433 height 208
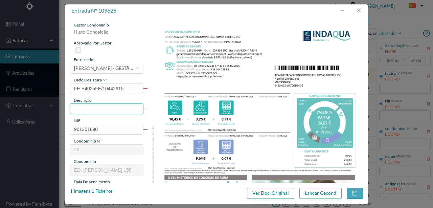
click at [75, 109] on input "text" at bounding box center [106, 108] width 73 height 11
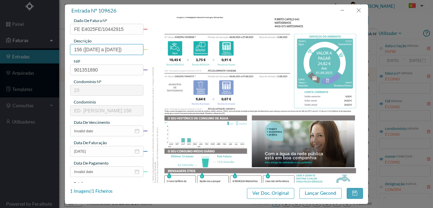
scroll to position [68, 0]
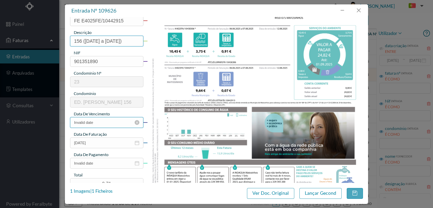
type input "156 (06.06.2025 a 07.08.2025)"
click at [104, 121] on input "Invalid date" at bounding box center [106, 122] width 73 height 11
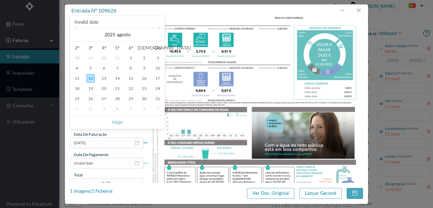
click at [90, 78] on div "12" at bounding box center [91, 78] width 8 height 8
type input "[DATE]"
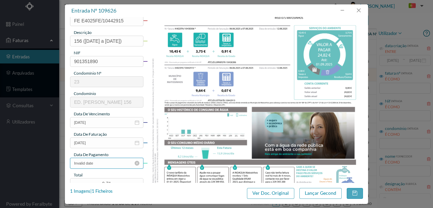
click at [108, 167] on input "Invalid date" at bounding box center [106, 162] width 73 height 11
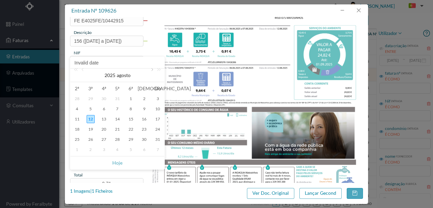
click at [151, 72] on link at bounding box center [152, 75] width 6 height 14
click at [78, 100] on div "1" at bounding box center [77, 98] width 8 height 8
type input "[DATE]"
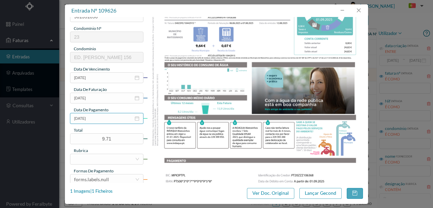
scroll to position [113, 0]
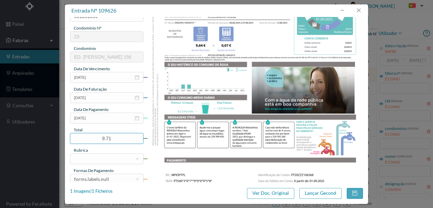
drag, startPoint x: 117, startPoint y: 139, endPoint x: 53, endPoint y: 133, distance: 63.9
click at [53, 133] on div "entrada nº 109626 gestor condomínio Hugo Conceição aprovado por gestor forneced…" at bounding box center [216, 104] width 433 height 208
type input "24.82"
click at [93, 162] on div at bounding box center [104, 158] width 61 height 10
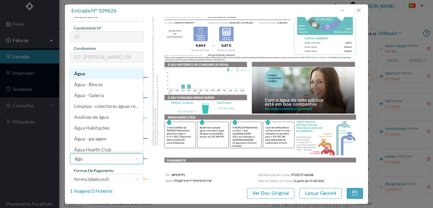
type input "água"
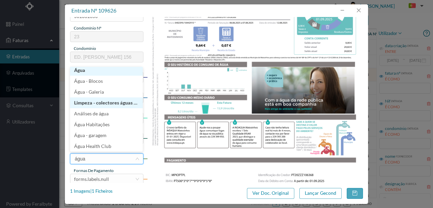
scroll to position [1, 0]
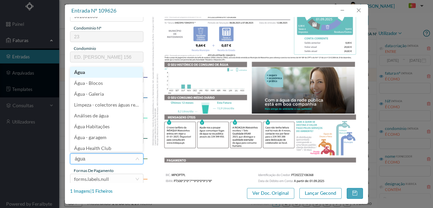
click at [81, 73] on li "Água" at bounding box center [106, 72] width 73 height 11
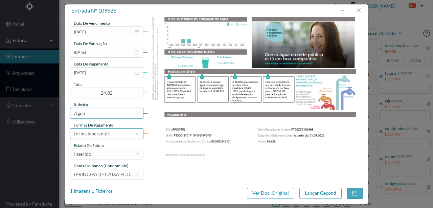
scroll to position [160, 0]
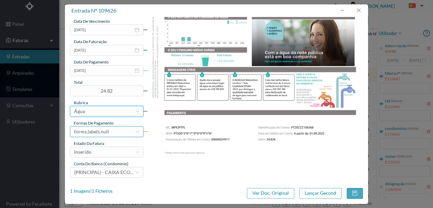
click at [108, 132] on div "forms.labels.null" at bounding box center [104, 131] width 61 height 10
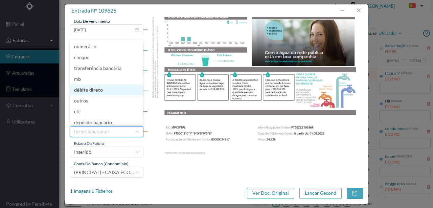
click at [96, 91] on li "débito direto" at bounding box center [106, 89] width 73 height 11
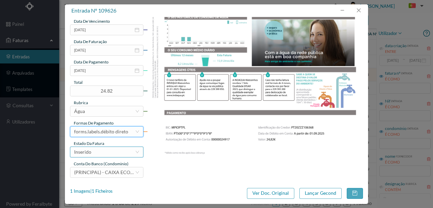
drag, startPoint x: 97, startPoint y: 151, endPoint x: 96, endPoint y: 156, distance: 5.3
click at [97, 151] on div "Inserido" at bounding box center [104, 152] width 61 height 10
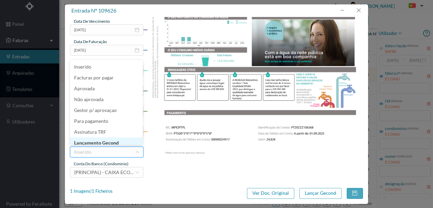
scroll to position [3, 0]
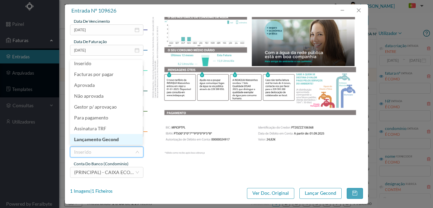
click at [110, 140] on li "Lançamento Gecond" at bounding box center [106, 139] width 73 height 11
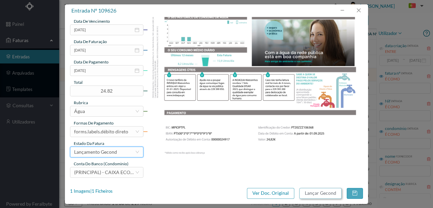
click at [326, 192] on button "Lançar Gecond" at bounding box center [321, 193] width 42 height 11
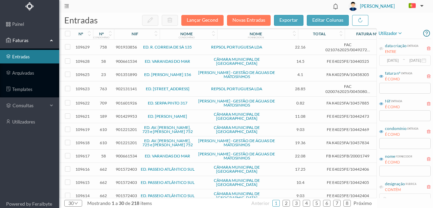
click at [123, 72] on span "901351890" at bounding box center [126, 74] width 21 height 5
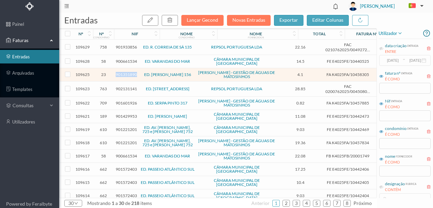
click at [123, 72] on span "901351890" at bounding box center [126, 74] width 21 height 5
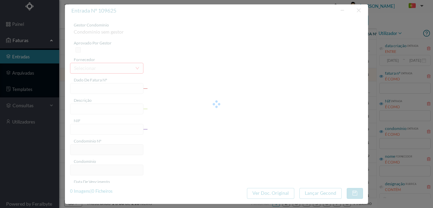
type input "FA K4025FA/10458305"
type input "Periodo de faturação: [DATE] a [DATE]"
type input "901351890"
type input "[DATE]"
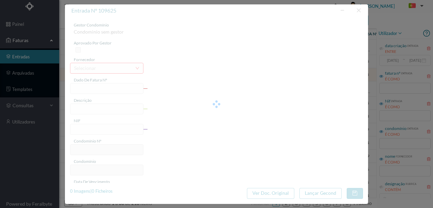
type input "[DATE]"
type input "4.10"
type input "23"
type input "ED. TOMAS RIBEIRO 156"
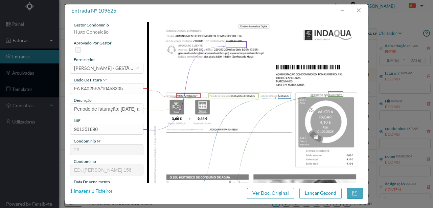
click at [109, 192] on div "1 Imagens | 1 Ficheiros" at bounding box center [91, 191] width 43 height 7
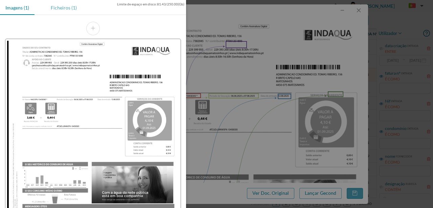
click at [63, 7] on div "Ficheiros (1)" at bounding box center [63, 7] width 37 height 15
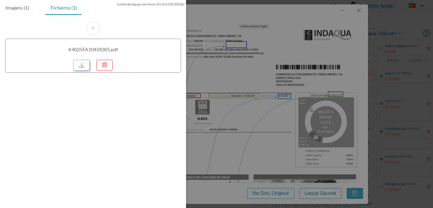
click at [82, 64] on link at bounding box center [81, 65] width 16 height 11
drag, startPoint x: 309, startPoint y: 77, endPoint x: 215, endPoint y: 95, distance: 96.3
click at [309, 77] on div at bounding box center [216, 104] width 433 height 208
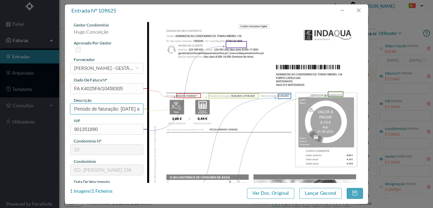
drag, startPoint x: 121, startPoint y: 108, endPoint x: 220, endPoint y: 113, distance: 99.7
click at [46, 110] on div "entrada nº 109625 gestor condomínio Hugo Conceição aprovado por gestor forneced…" at bounding box center [216, 104] width 433 height 208
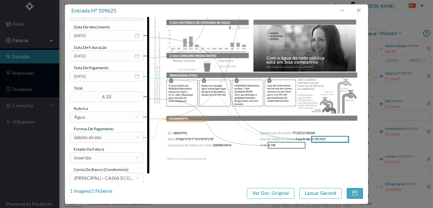
scroll to position [158, 0]
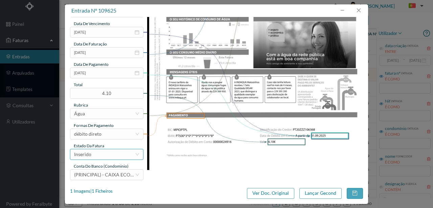
type input "156 Totalizador (06.06.2025 a 07.08.2025)"
click at [98, 155] on div "Inserido" at bounding box center [104, 154] width 61 height 10
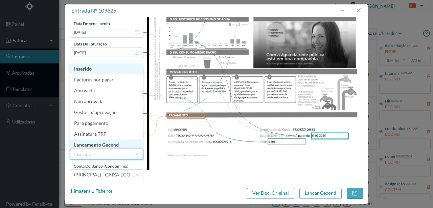
scroll to position [3, 0]
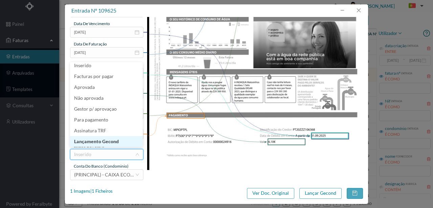
click at [108, 142] on li "Lançamento Gecond" at bounding box center [106, 141] width 73 height 11
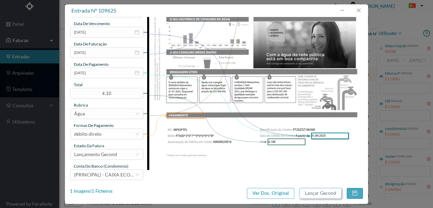
click at [321, 192] on button "Lançar Gecond" at bounding box center [321, 193] width 42 height 11
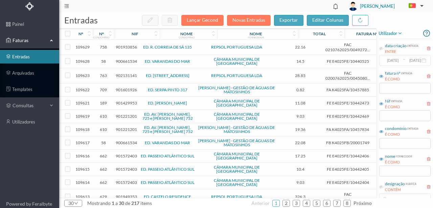
click at [120, 87] on span "901601926" at bounding box center [126, 89] width 21 height 5
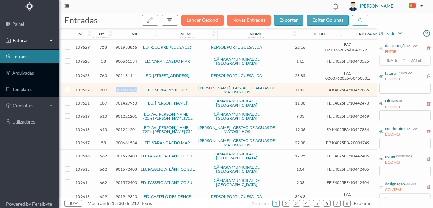
click at [120, 87] on span "901601926" at bounding box center [126, 89] width 21 height 5
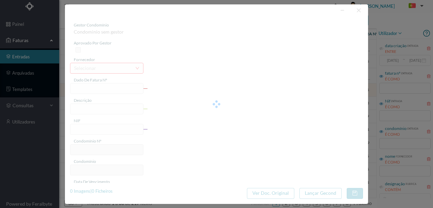
type input "FA K4025FA/10457885"
type input "Periodo de faturação: [DATE] a [DATE]"
type input "901601926"
type input "[DATE]"
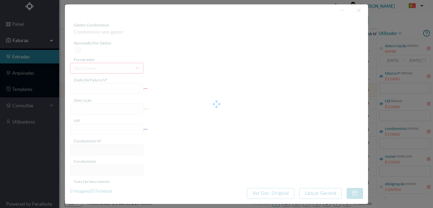
type input "[DATE]"
type input "0.82"
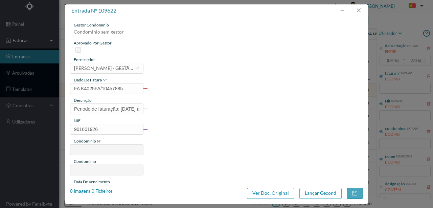
type input "709"
type input "ED. SERPA PINTO 317"
click at [271, 194] on button "Ver Doc. Original" at bounding box center [270, 193] width 47 height 11
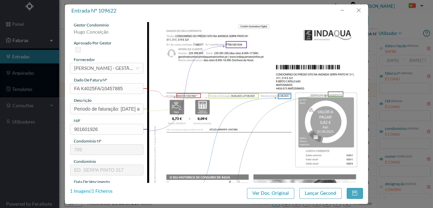
click at [104, 192] on div "1 Imagens | 1 Ficheiros" at bounding box center [91, 191] width 43 height 7
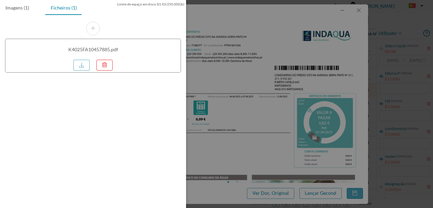
click at [268, 69] on div at bounding box center [216, 104] width 433 height 208
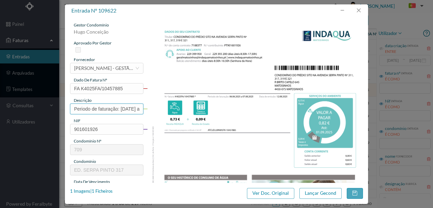
drag, startPoint x: 119, startPoint y: 108, endPoint x: 32, endPoint y: 112, distance: 86.8
click at [32, 112] on div "entrada nº 109622 gestor condomínio [PERSON_NAME] aprovado por gestor fornecedo…" at bounding box center [216, 104] width 433 height 208
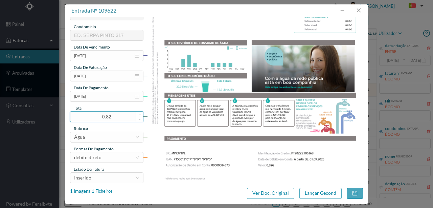
scroll to position [160, 0]
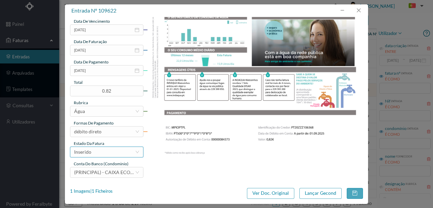
type input "317 Totalizador ( [DATE] a [DATE])"
click at [97, 153] on div "Inserido" at bounding box center [104, 152] width 61 height 10
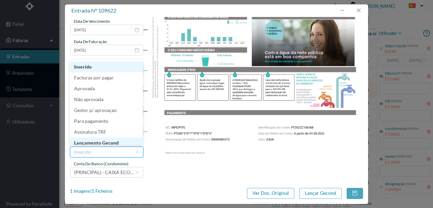
scroll to position [3, 0]
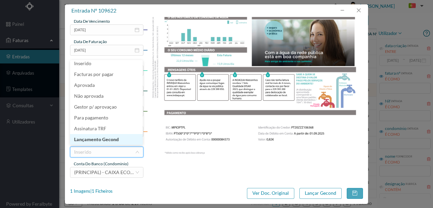
click at [105, 138] on li "Lançamento Gecond" at bounding box center [106, 139] width 73 height 11
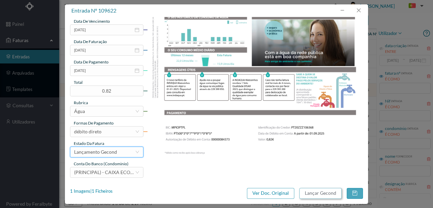
click at [321, 193] on button "Lançar Gecond" at bounding box center [321, 193] width 42 height 11
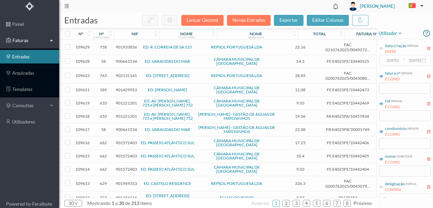
click at [122, 87] on span "901429953" at bounding box center [126, 89] width 21 height 5
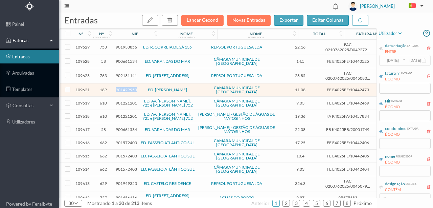
click at [122, 87] on span "901429953" at bounding box center [126, 89] width 21 height 5
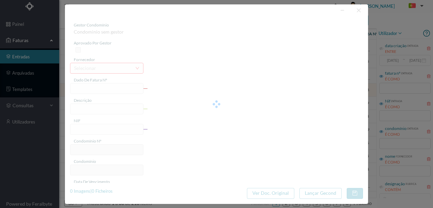
type input "FE E4025FE/10442473"
type input "TV NO."
type input "901429953"
type input "Invalid date"
type input "[DATE]"
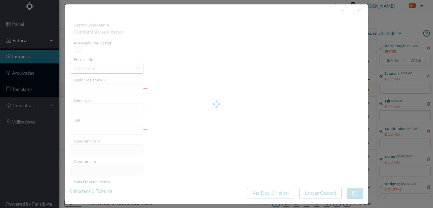
type input "11.08"
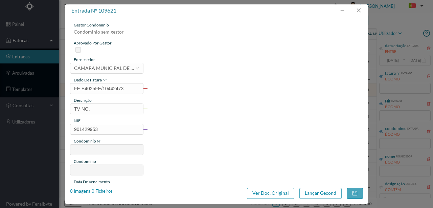
type input "189"
type input "ED. AZENHA TEIXEIRA PASCOAIS"
click at [262, 191] on button "Ver Doc. Original" at bounding box center [270, 193] width 47 height 11
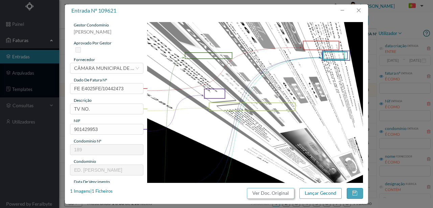
click at [267, 194] on button "Ver Doc. Original" at bounding box center [270, 193] width 47 height 11
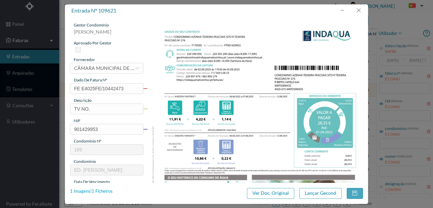
click at [104, 190] on div "1 Imagens | 1 Ficheiros" at bounding box center [91, 191] width 43 height 7
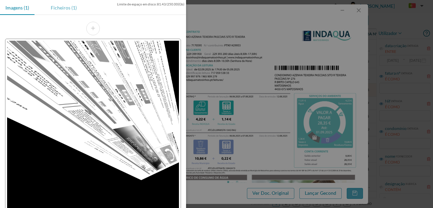
click at [63, 5] on div "Ficheiros (1)" at bounding box center [63, 7] width 37 height 15
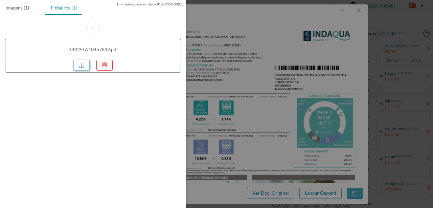
click at [83, 63] on link at bounding box center [81, 65] width 16 height 11
click at [247, 129] on div at bounding box center [216, 104] width 433 height 208
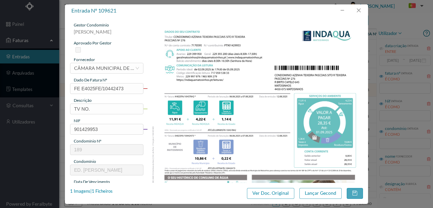
click at [290, 96] on img at bounding box center [255, 175] width 216 height 306
drag, startPoint x: 107, startPoint y: 112, endPoint x: 175, endPoint y: 95, distance: 69.6
click at [43, 113] on div "entrada nº 109621 gestor condomínio Susana Silva aprovado por gestor fornecedor…" at bounding box center [216, 104] width 433 height 208
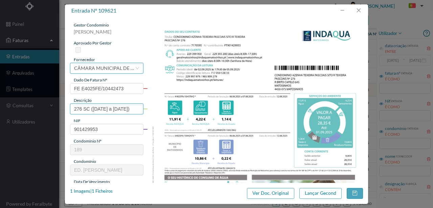
type input "276 SC (06.06.2025 a 07.08.2025)"
click at [117, 69] on div "CÂMARA MUNICIPAL DE [GEOGRAPHIC_DATA]" at bounding box center [104, 68] width 61 height 10
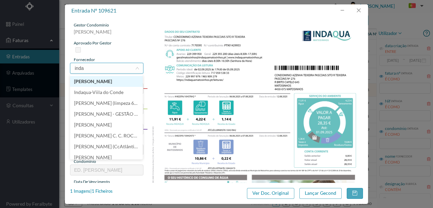
type input "indaq"
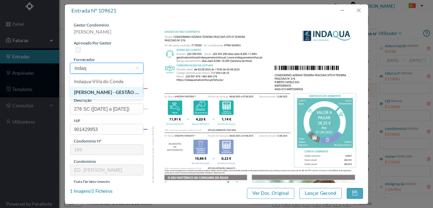
click at [111, 93] on li "[PERSON_NAME] - GESTÃO DE ÁGUAS DE MATOSINHOS" at bounding box center [106, 92] width 73 height 11
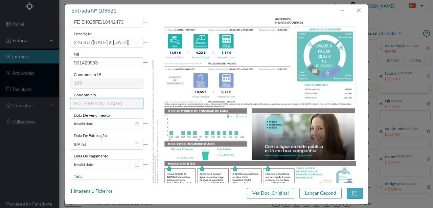
scroll to position [68, 0]
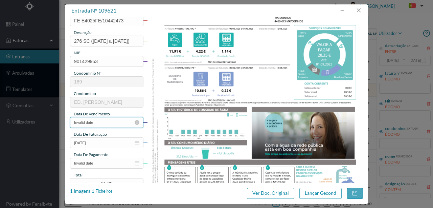
click at [112, 119] on input "Invalid date" at bounding box center [106, 122] width 73 height 11
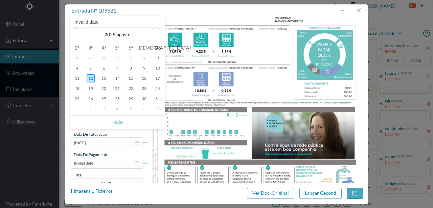
click at [89, 79] on div "12" at bounding box center [91, 78] width 8 height 8
type input "[DATE]"
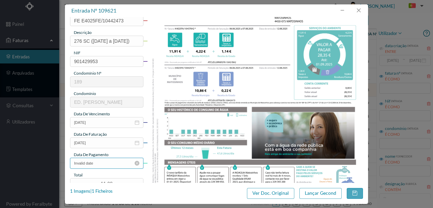
click at [109, 164] on input "Invalid date" at bounding box center [106, 162] width 73 height 11
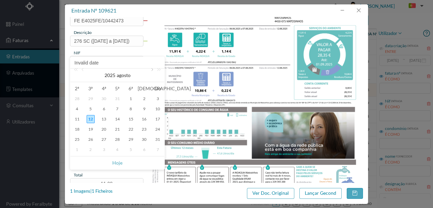
click at [152, 69] on link at bounding box center [152, 75] width 6 height 14
click at [77, 98] on div "1" at bounding box center [77, 98] width 8 height 8
type input "[DATE]"
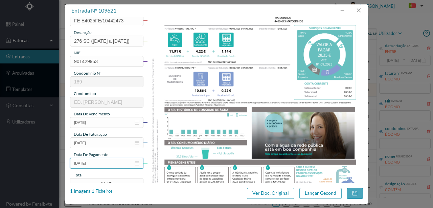
scroll to position [113, 0]
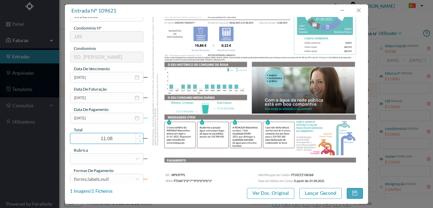
drag, startPoint x: 118, startPoint y: 139, endPoint x: 72, endPoint y: 138, distance: 46.4
click at [72, 138] on input "11.08" at bounding box center [106, 138] width 73 height 10
type input "28.35"
click at [98, 161] on div at bounding box center [104, 158] width 61 height 10
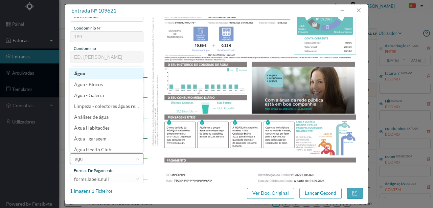
type input "água"
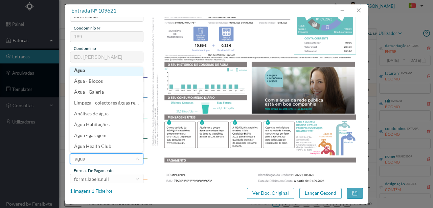
scroll to position [1, 0]
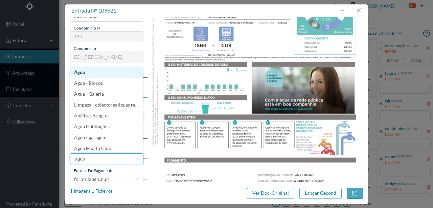
click at [79, 72] on li "Água" at bounding box center [106, 72] width 73 height 11
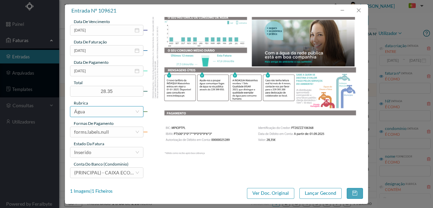
scroll to position [160, 0]
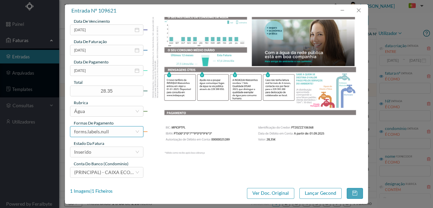
click at [109, 132] on div "forms.labels.null" at bounding box center [104, 131] width 61 height 10
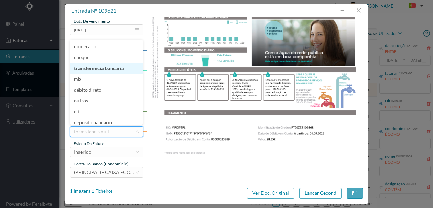
click at [102, 67] on li "transferência bancária" at bounding box center [106, 68] width 73 height 11
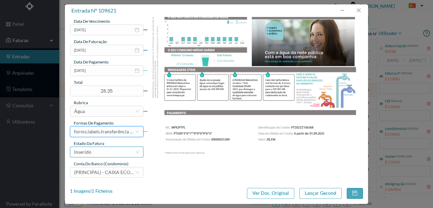
click at [95, 152] on div "Inserido" at bounding box center [104, 152] width 61 height 10
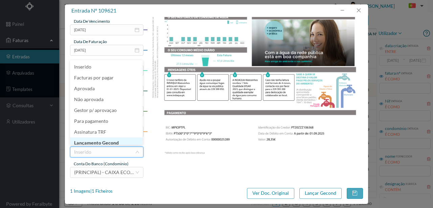
scroll to position [3, 0]
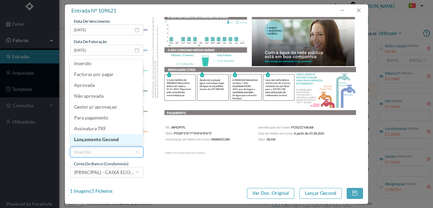
click at [106, 139] on li "Lançamento Gecond" at bounding box center [106, 139] width 73 height 11
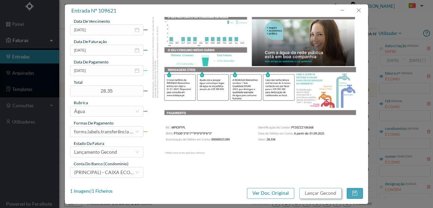
click at [318, 193] on button "Lançar Gecond" at bounding box center [321, 193] width 42 height 11
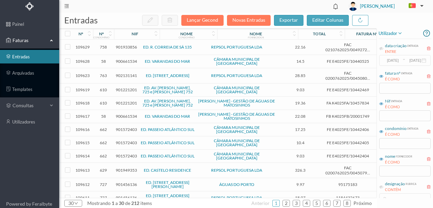
click at [124, 87] on span "901221201" at bounding box center [126, 89] width 21 height 5
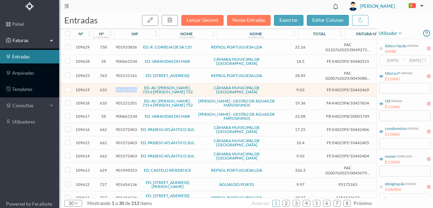
click at [124, 87] on span "901221201" at bounding box center [126, 89] width 21 height 5
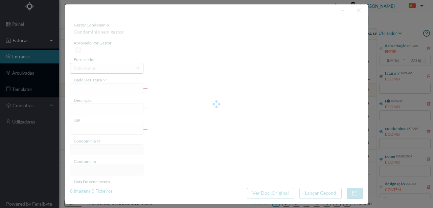
type input "FE E4025FE/10442469"
type input "901221201"
type input "Invalid date"
type input "[DATE]"
type input "9.03"
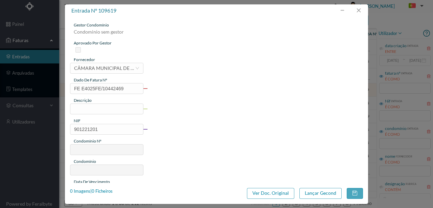
type input "610"
type input "ED. AV. SERPA PINTO, 725 e ROBERTO IVENS 752"
click at [362, 8] on button "button" at bounding box center [359, 10] width 16 height 11
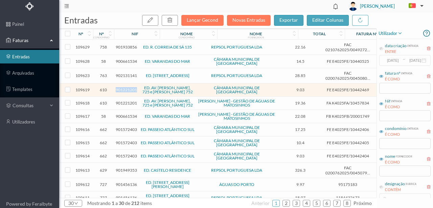
scroll to position [22, 0]
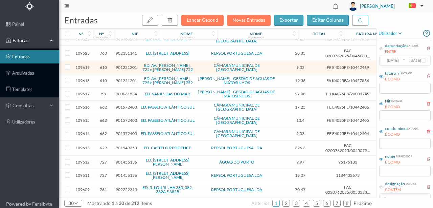
click at [127, 104] on span "901572403" at bounding box center [126, 106] width 21 height 5
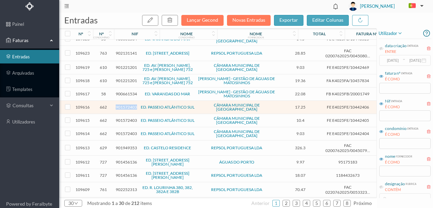
click at [127, 104] on span "901572403" at bounding box center [126, 106] width 21 height 5
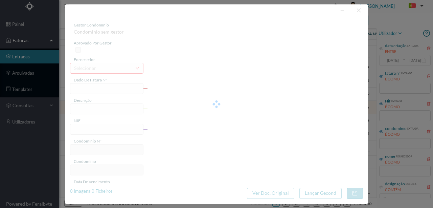
type input "FE E4025FE/10442406"
type input "A ZA a 7 A"
type input "901572403"
type input "Invalid date"
type input "[DATE]"
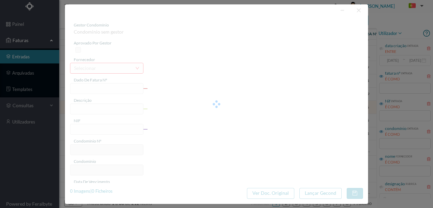
type input "17.25"
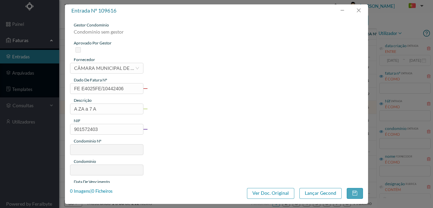
type input "662"
type input "ED. PASSEIO ATLÂNTICO SUL"
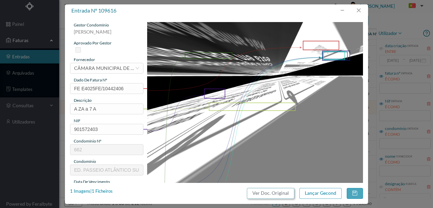
click at [271, 190] on button "Ver Doc. Original" at bounding box center [270, 193] width 47 height 11
click at [103, 192] on div "1 Imagens | 1 Ficheiros" at bounding box center [91, 191] width 43 height 7
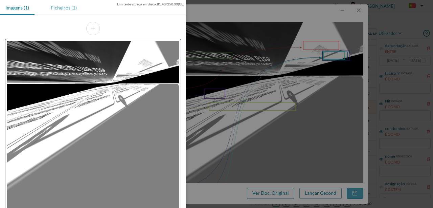
click at [62, 7] on div "Ficheiros (1)" at bounding box center [63, 7] width 37 height 15
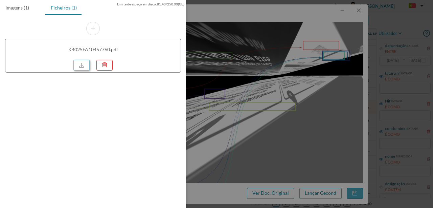
click at [82, 65] on link at bounding box center [81, 65] width 16 height 11
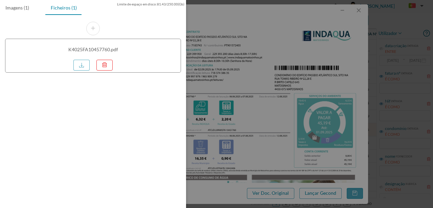
scroll to position [22, 0]
drag, startPoint x: 246, startPoint y: 70, endPoint x: 147, endPoint y: 99, distance: 102.7
click at [245, 70] on div at bounding box center [216, 104] width 433 height 208
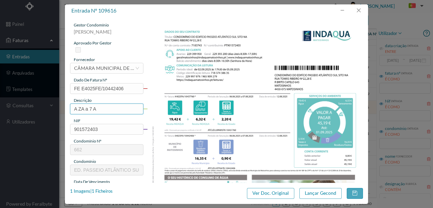
drag, startPoint x: 107, startPoint y: 109, endPoint x: 88, endPoint y: 100, distance: 20.9
click at [55, 110] on div "entrada nº 109616 gestor condomínio [PERSON_NAME] aprovado por gestor fornecedo…" at bounding box center [216, 104] width 433 height 208
click at [81, 108] on input "81.7-Piscina (" at bounding box center [106, 108] width 73 height 11
click at [110, 109] on input "81 7-Piscina (" at bounding box center [106, 108] width 73 height 11
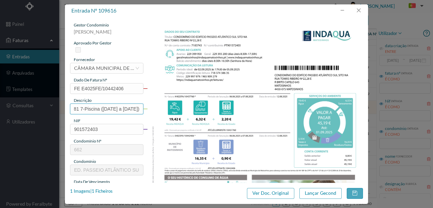
drag, startPoint x: 82, startPoint y: 109, endPoint x: 141, endPoint y: 104, distance: 58.8
click at [141, 104] on input "81 7-Piscina (06.06.2025 a 07.08.2025)" at bounding box center [106, 108] width 73 height 11
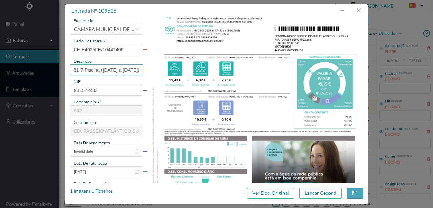
scroll to position [45, 0]
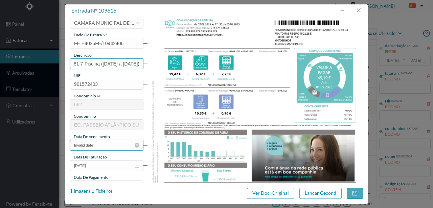
type input "81 7-Piscina (06.06.2025 a 07.08.2025)"
click at [110, 147] on input "Invalid date" at bounding box center [106, 144] width 73 height 11
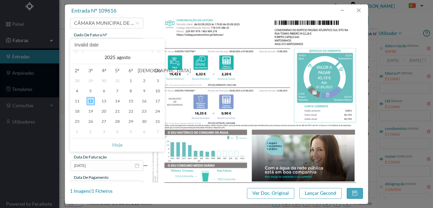
click at [92, 101] on div "12" at bounding box center [91, 101] width 8 height 8
type input "[DATE]"
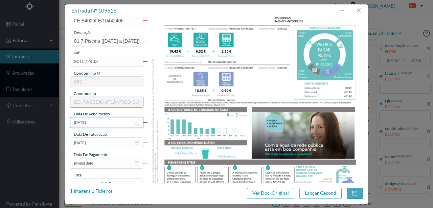
scroll to position [90, 0]
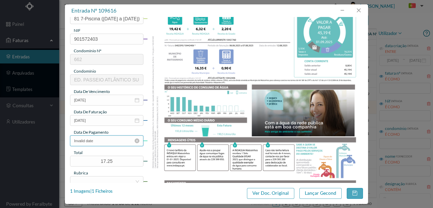
click at [108, 141] on input "Invalid date" at bounding box center [106, 140] width 73 height 11
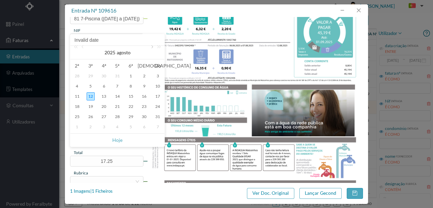
click at [152, 48] on link at bounding box center [152, 53] width 6 height 14
click at [78, 77] on div "1" at bounding box center [77, 76] width 8 height 8
type input "[DATE]"
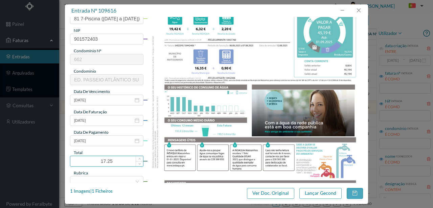
drag, startPoint x: 116, startPoint y: 161, endPoint x: 84, endPoint y: 161, distance: 32.2
click at [84, 161] on input "17.25" at bounding box center [106, 161] width 73 height 10
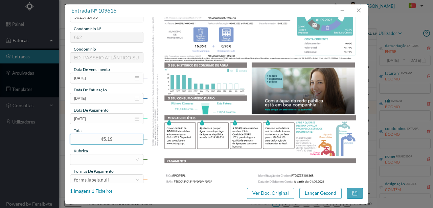
scroll to position [135, 0]
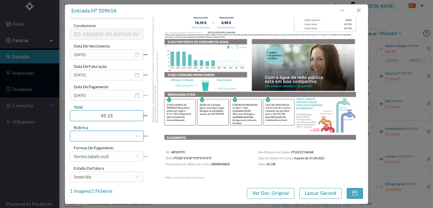
type input "45.19"
click at [106, 135] on div at bounding box center [104, 136] width 61 height 10
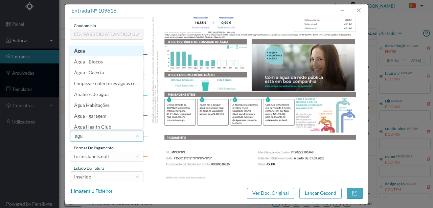
type input "água"
click at [83, 49] on li "Água" at bounding box center [106, 49] width 73 height 11
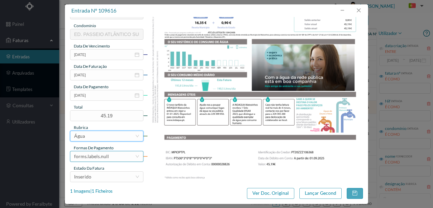
drag, startPoint x: 105, startPoint y: 156, endPoint x: 111, endPoint y: 150, distance: 8.1
click at [105, 156] on div "forms.labels.null" at bounding box center [91, 156] width 35 height 10
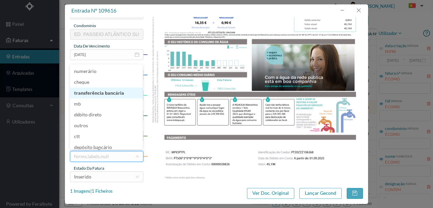
click at [101, 94] on li "transferência bancária" at bounding box center [106, 92] width 73 height 11
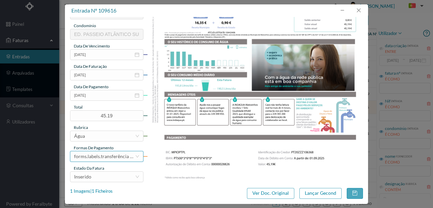
click at [105, 160] on div "forms.labels.transferência bancária" at bounding box center [104, 156] width 61 height 10
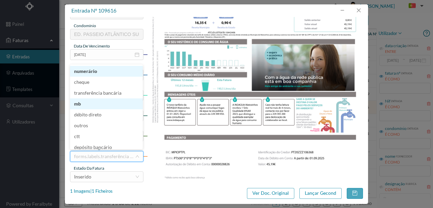
scroll to position [3, 0]
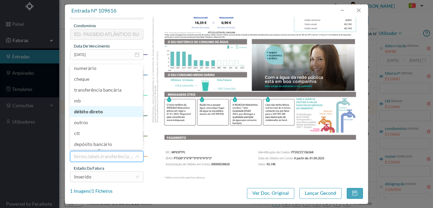
click at [93, 109] on li "débito direto" at bounding box center [106, 111] width 73 height 11
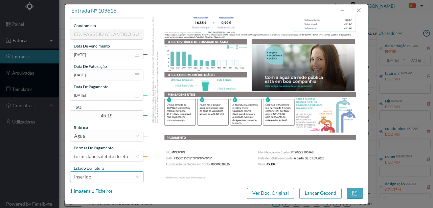
click at [103, 179] on div "Inserido" at bounding box center [104, 176] width 61 height 10
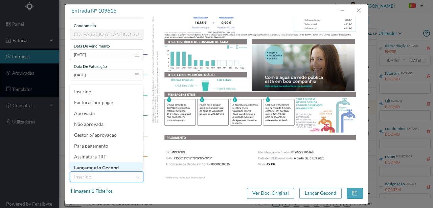
scroll to position [3, 0]
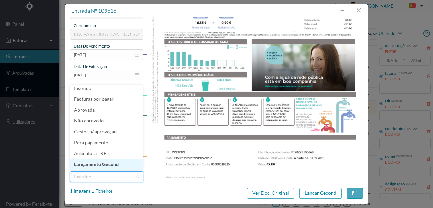
click at [113, 164] on li "Lançamento Gecond" at bounding box center [106, 163] width 73 height 11
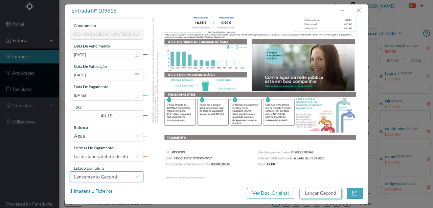
click at [310, 192] on button "Lançar Gecond" at bounding box center [321, 193] width 42 height 11
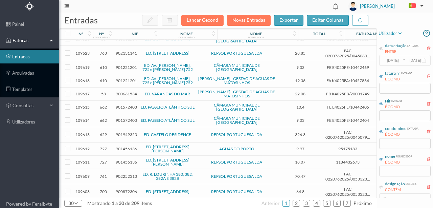
click at [128, 104] on span "901572403" at bounding box center [126, 106] width 21 height 5
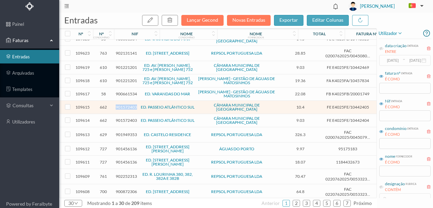
click at [128, 104] on span "901572403" at bounding box center [126, 106] width 21 height 5
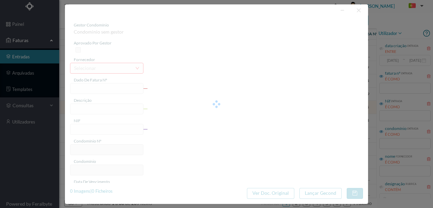
type input "FE E4025FE/10442405"
type input "901572403"
type input "Invalid date"
type input "[DATE]"
type input "10.40"
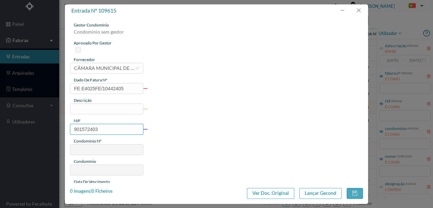
type input "662"
type input "ED. PASSEIO ATLÂNTICO SUL"
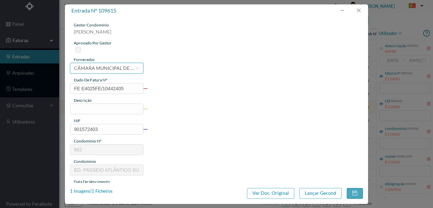
click at [98, 68] on div "CÂMARA MUNICIPAL DE [GEOGRAPHIC_DATA]" at bounding box center [104, 68] width 61 height 10
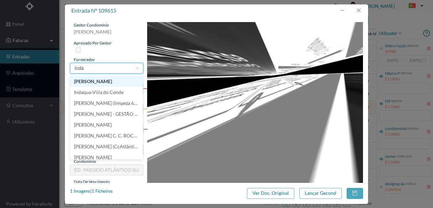
scroll to position [0, 0]
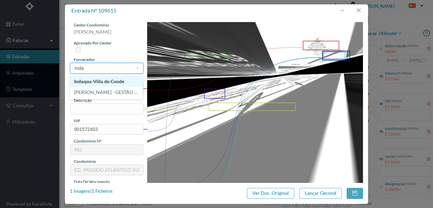
type input "indaq"
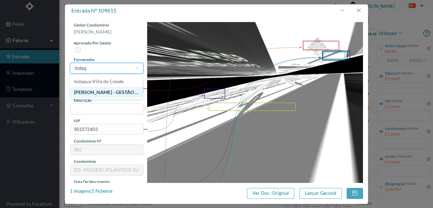
click at [123, 94] on li "[PERSON_NAME] - GESTÃO DE ÁGUAS DE MATOSINHOS" at bounding box center [106, 92] width 73 height 11
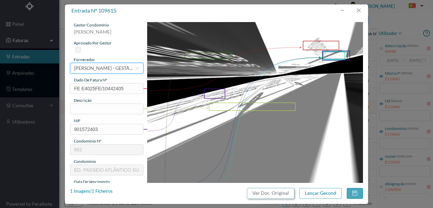
click at [268, 193] on button "Ver Doc. Original" at bounding box center [270, 193] width 47 height 11
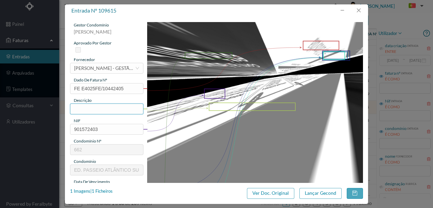
click at [81, 110] on input "text" at bounding box center [106, 108] width 73 height 11
paste input "([DATE] a [DATE])"
click at [110, 191] on div "1 Imagens | 1 Ficheiros" at bounding box center [91, 191] width 43 height 7
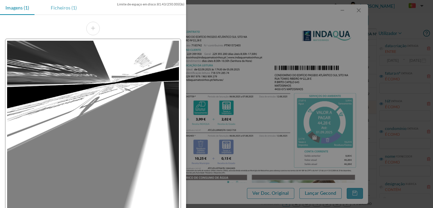
click at [68, 7] on div "Ficheiros (1)" at bounding box center [63, 7] width 37 height 15
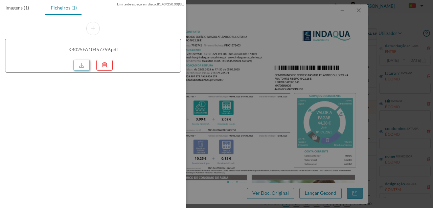
click at [81, 65] on link at bounding box center [81, 65] width 16 height 11
click at [226, 105] on div at bounding box center [216, 104] width 433 height 208
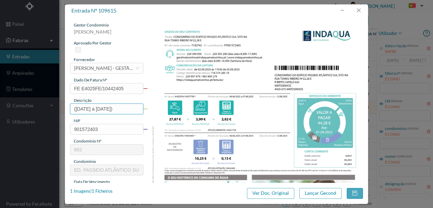
click at [74, 106] on input "([DATE] a [DATE])" at bounding box center [106, 108] width 73 height 11
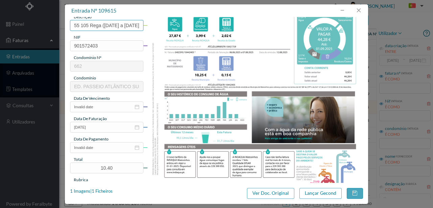
scroll to position [90, 0]
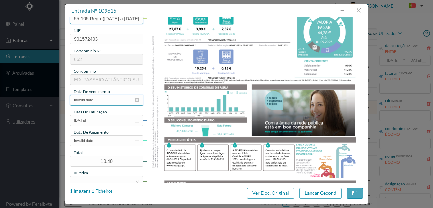
type input "55 105 Rega (06.06.2025 a 07.08.2025)"
click at [103, 101] on input "Invalid date" at bounding box center [106, 99] width 73 height 11
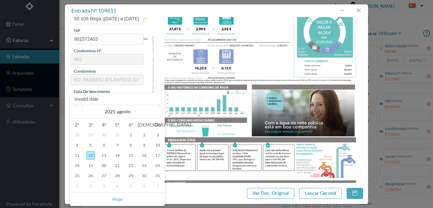
click at [94, 154] on div "12" at bounding box center [91, 155] width 8 height 8
type input "[DATE]"
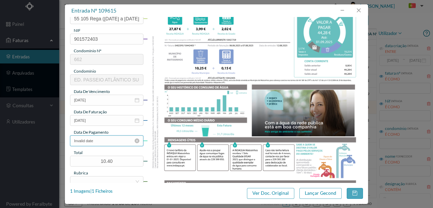
click at [101, 143] on input "Invalid date" at bounding box center [106, 140] width 73 height 11
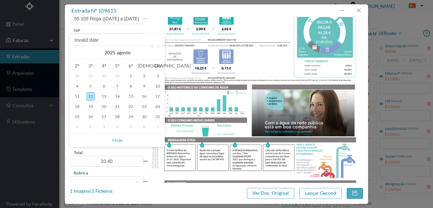
click at [152, 46] on link at bounding box center [152, 53] width 6 height 14
click at [77, 76] on div "1" at bounding box center [77, 76] width 8 height 8
type input "[DATE]"
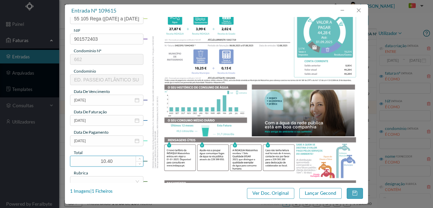
drag, startPoint x: 118, startPoint y: 163, endPoint x: 73, endPoint y: 162, distance: 45.0
click at [73, 162] on input "10.40" at bounding box center [106, 161] width 73 height 10
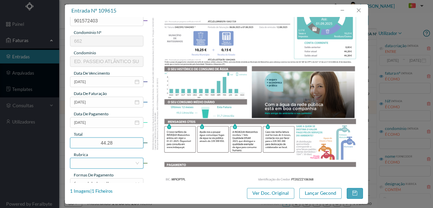
scroll to position [135, 0]
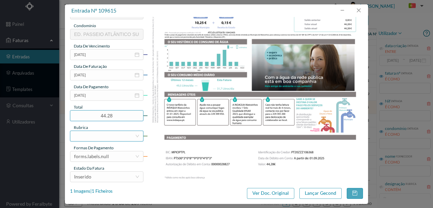
type input "44.28"
click at [82, 131] on div at bounding box center [104, 136] width 61 height 10
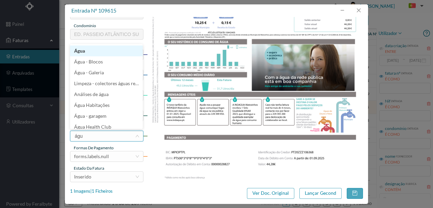
type input "água"
click at [83, 49] on li "Água" at bounding box center [106, 50] width 73 height 11
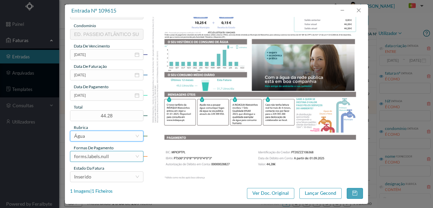
drag, startPoint x: 104, startPoint y: 157, endPoint x: 107, endPoint y: 151, distance: 6.8
click at [105, 156] on div "forms.labels.null" at bounding box center [91, 156] width 35 height 10
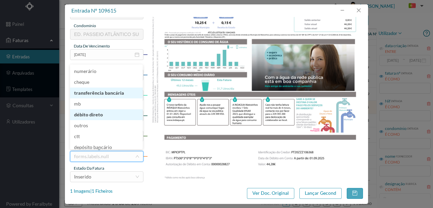
drag, startPoint x: 100, startPoint y: 95, endPoint x: 97, endPoint y: 110, distance: 15.1
click at [97, 110] on ul "numerário cheque transferência bancária mb débito direto outros ctt depósito ba…" at bounding box center [106, 106] width 73 height 85
click at [96, 116] on li "débito direto" at bounding box center [106, 114] width 73 height 11
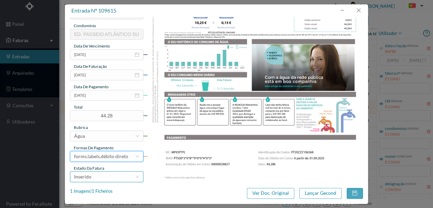
click at [104, 178] on div "Inserido" at bounding box center [104, 176] width 61 height 10
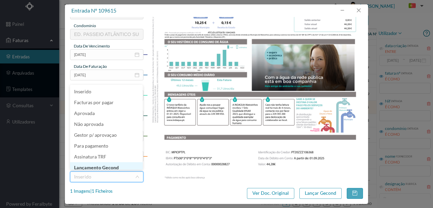
scroll to position [3, 0]
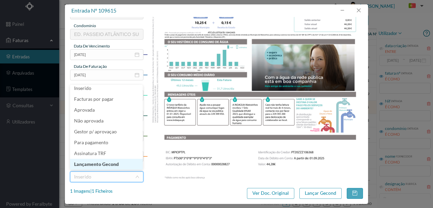
click at [110, 167] on li "Lançamento Gecond" at bounding box center [106, 163] width 73 height 11
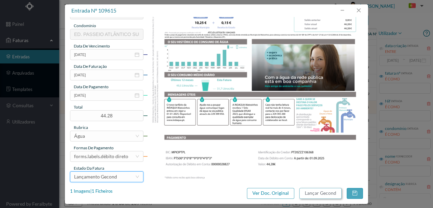
click at [304, 191] on button "Lançar Gecond" at bounding box center [321, 193] width 42 height 11
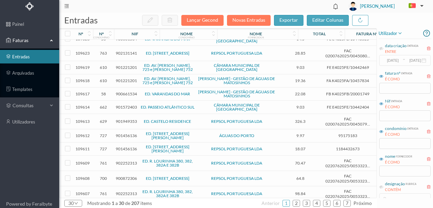
click at [125, 104] on span "901572403" at bounding box center [126, 106] width 21 height 5
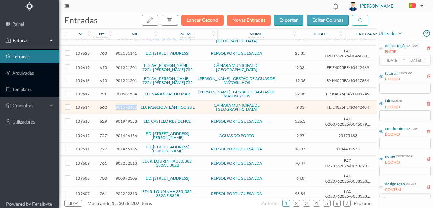
click at [125, 104] on span "901572403" at bounding box center [126, 106] width 21 height 5
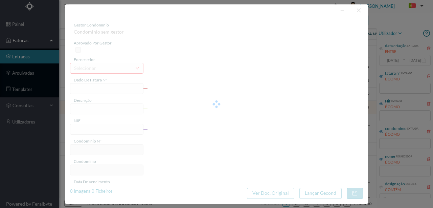
type input "FE E4025FE/10442404"
type input "901572403"
type input "Invalid date"
type input "[DATE]"
type input "9.03"
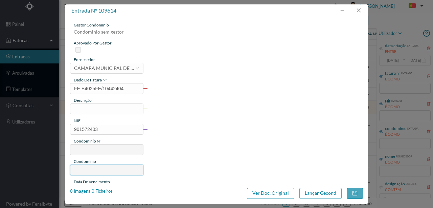
type input "662"
type input "ED. PASSEIO ATLÂNTICO SUL"
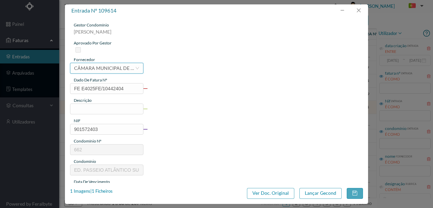
click at [117, 70] on div "CÂMARA MUNICIPAL DE [GEOGRAPHIC_DATA]" at bounding box center [104, 68] width 61 height 10
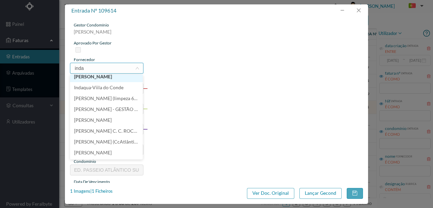
scroll to position [0, 0]
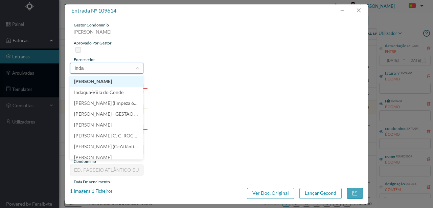
type input "indaq"
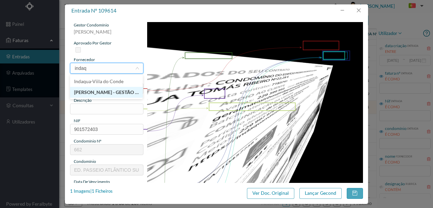
click at [112, 93] on li "[PERSON_NAME] - GESTÃO DE ÁGUAS DE MATOSINHOS" at bounding box center [106, 92] width 73 height 11
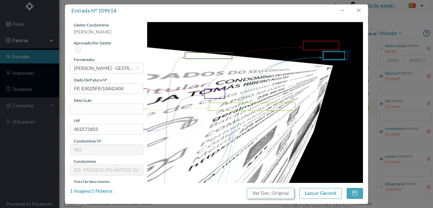
click at [272, 192] on button "Ver Doc. Original" at bounding box center [270, 193] width 47 height 11
click at [84, 109] on input "text" at bounding box center [106, 108] width 73 height 11
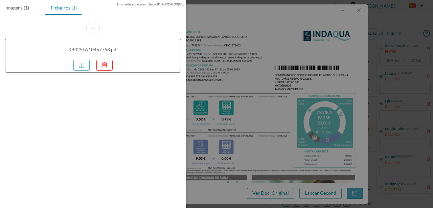
scroll to position [22, 0]
drag, startPoint x: 247, startPoint y: 115, endPoint x: 232, endPoint y: 115, distance: 15.6
click at [247, 115] on div at bounding box center [216, 104] width 433 height 208
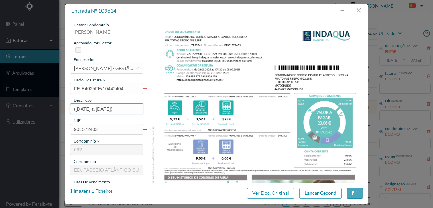
click at [75, 109] on input "([DATE] a [DATE])" at bounding box center [106, 108] width 73 height 11
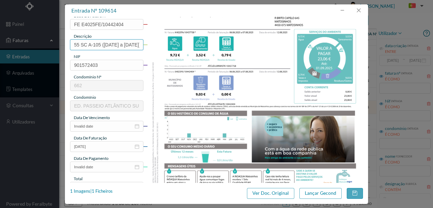
scroll to position [68, 0]
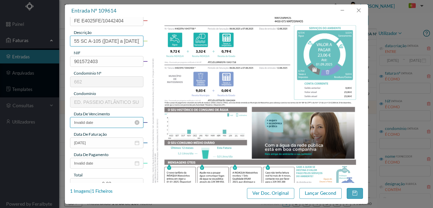
type input "55 SC A-105 ([DATE] a [DATE])"
click at [106, 123] on input "Invalid date" at bounding box center [106, 122] width 73 height 11
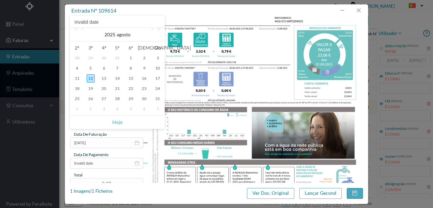
click at [91, 79] on div "12" at bounding box center [91, 78] width 8 height 8
type input "[DATE]"
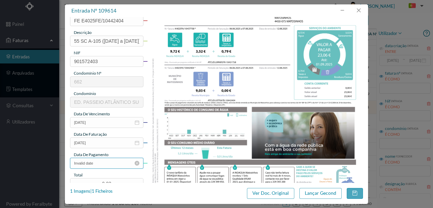
click at [108, 166] on input "Invalid date" at bounding box center [106, 162] width 73 height 11
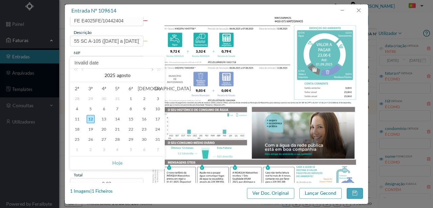
drag, startPoint x: 152, startPoint y: 70, endPoint x: 95, endPoint y: 106, distance: 66.9
click at [152, 70] on link at bounding box center [152, 75] width 6 height 14
click at [79, 99] on div "1" at bounding box center [77, 98] width 8 height 8
type input "[DATE]"
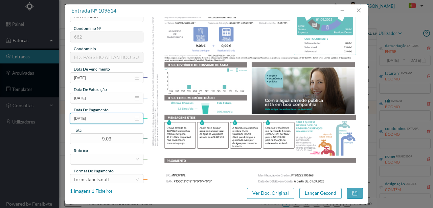
scroll to position [113, 0]
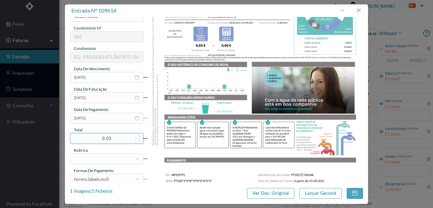
drag, startPoint x: 114, startPoint y: 135, endPoint x: 75, endPoint y: 139, distance: 39.4
click at [74, 139] on input "9.03" at bounding box center [106, 138] width 73 height 10
type input "23.06"
click at [79, 159] on div at bounding box center [104, 158] width 61 height 10
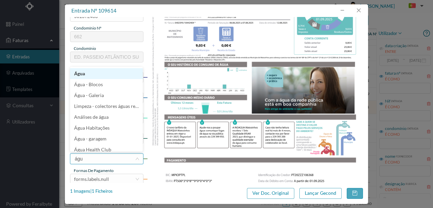
type input "água"
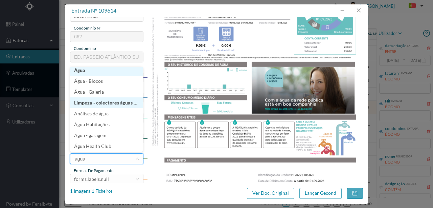
scroll to position [1, 0]
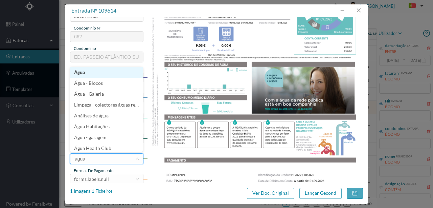
click at [83, 72] on li "Água" at bounding box center [106, 72] width 73 height 11
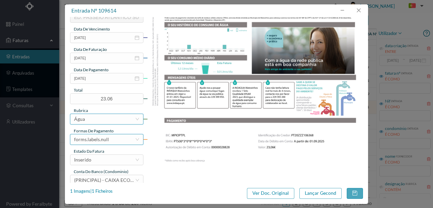
scroll to position [160, 0]
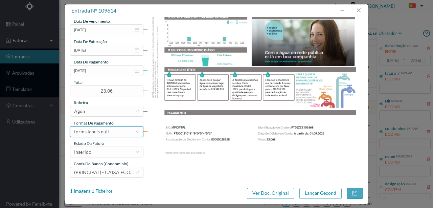
click at [98, 132] on div "forms.labels.null" at bounding box center [91, 131] width 35 height 10
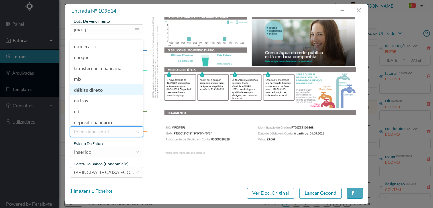
click at [89, 89] on li "débito direto" at bounding box center [106, 89] width 73 height 11
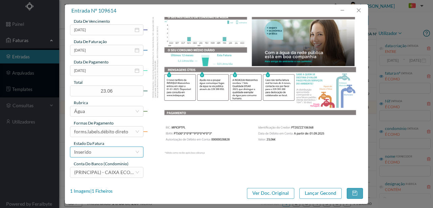
click at [97, 151] on div "Inserido" at bounding box center [104, 152] width 61 height 10
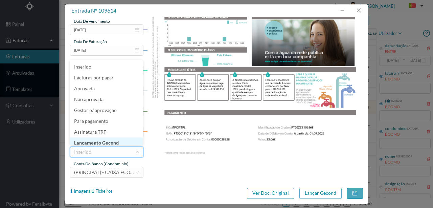
scroll to position [3, 0]
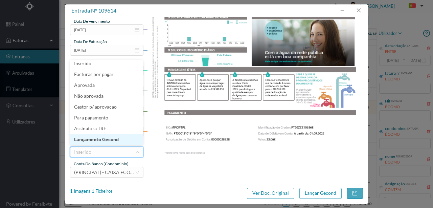
click at [109, 139] on li "Lançamento Gecond" at bounding box center [106, 139] width 73 height 11
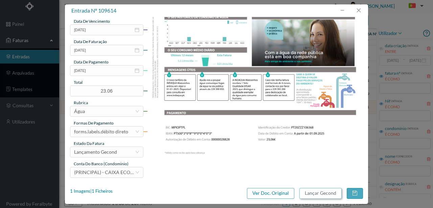
click at [333, 192] on button "Lançar Gecond" at bounding box center [321, 193] width 42 height 11
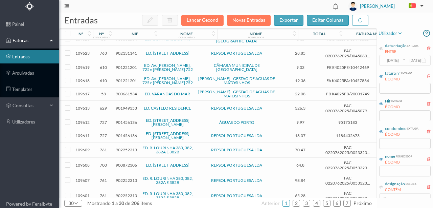
click at [127, 105] on span "901949353" at bounding box center [126, 107] width 21 height 5
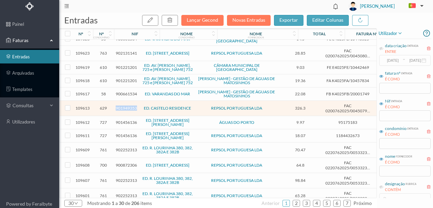
click at [127, 105] on span "901949353" at bounding box center [126, 107] width 21 height 5
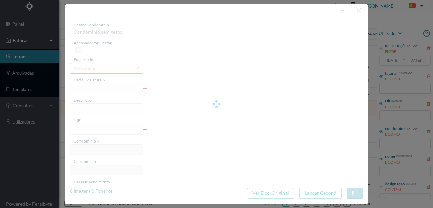
type input "FAC 0200762025/0045079664"
type input "[STREET_ADDRESS]"
type input "901949353"
type input "[DATE]"
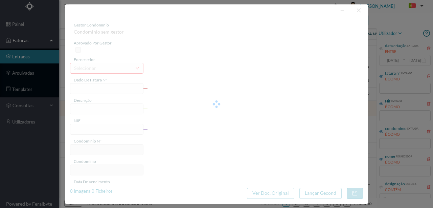
type input "[DATE]"
type input "326.30"
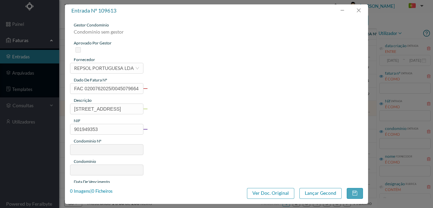
type input "629"
type input "ED. CASTELO RESIDENCE"
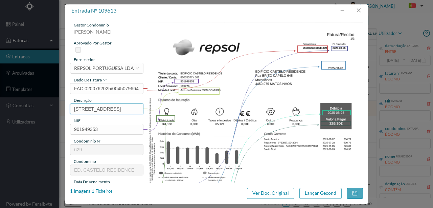
drag, startPoint x: 111, startPoint y: 108, endPoint x: 154, endPoint y: 75, distance: 54.1
click at [36, 103] on div "entrada nº 109613 gestor condomínio [PERSON_NAME] aprovado por gestor fornecedo…" at bounding box center [216, 104] width 433 height 208
click at [109, 193] on div "1 Imagens | 1 Ficheiros" at bounding box center [91, 191] width 43 height 7
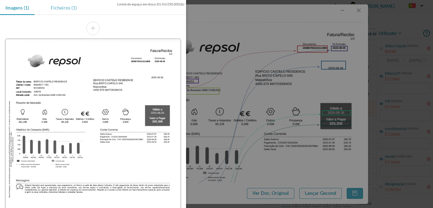
click at [65, 6] on div "Ficheiros (1)" at bounding box center [63, 7] width 37 height 15
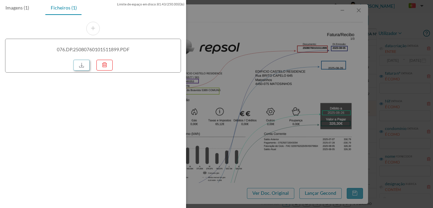
click at [89, 64] on link at bounding box center [81, 65] width 16 height 11
drag, startPoint x: 213, startPoint y: 59, endPoint x: 307, endPoint y: 73, distance: 94.4
click at [214, 59] on div at bounding box center [216, 104] width 433 height 208
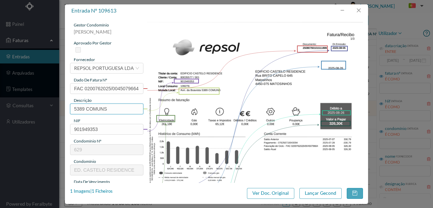
click at [113, 108] on input "5389 COMUNS" at bounding box center [106, 108] width 73 height 11
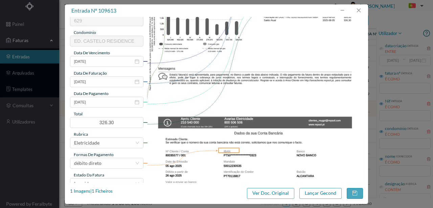
scroll to position [135, 0]
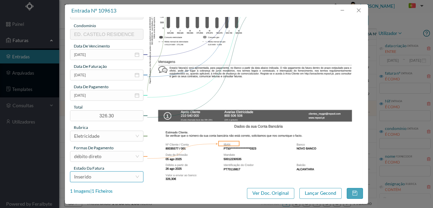
type input "5389 COMUNS ([DATE] a [DATE])"
click at [106, 177] on div "Inserido" at bounding box center [104, 176] width 61 height 10
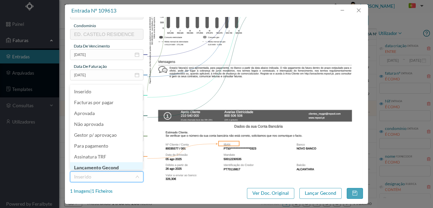
scroll to position [3, 0]
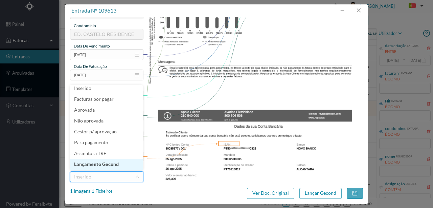
click at [107, 162] on li "Lançamento Gecond" at bounding box center [106, 163] width 73 height 11
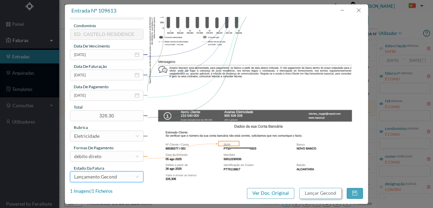
click at [310, 194] on button "Lançar Gecond" at bounding box center [321, 193] width 42 height 11
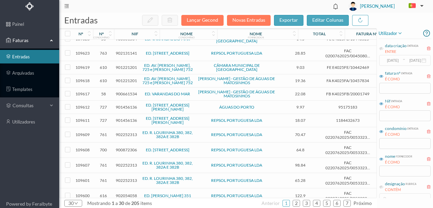
click at [125, 104] on span "901456136" at bounding box center [126, 106] width 21 height 5
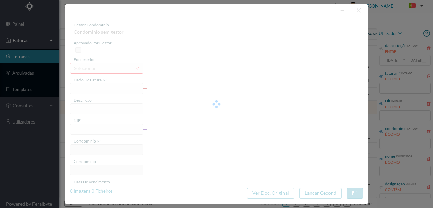
type input "95175183"
type input "[STREET_ADDRESS][PERSON_NAME] . [GEOGRAPHIC_DATA]"
type input "901456136"
type input "[DATE]"
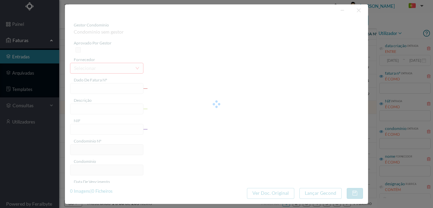
type input "[DATE]"
type input "9.97"
type input "727"
type input "ED. [STREET_ADDRESS][PERSON_NAME]"
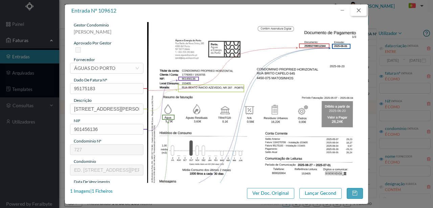
click at [361, 9] on button "button" at bounding box center [359, 10] width 16 height 11
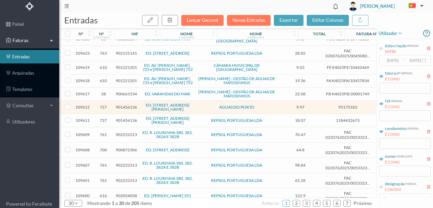
click at [124, 132] on span "902252313" at bounding box center [126, 134] width 21 height 5
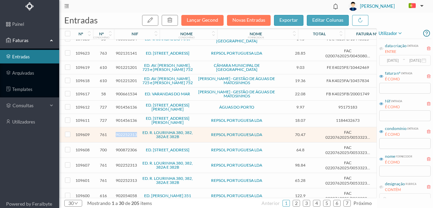
click at [124, 132] on span "902252313" at bounding box center [126, 134] width 21 height 5
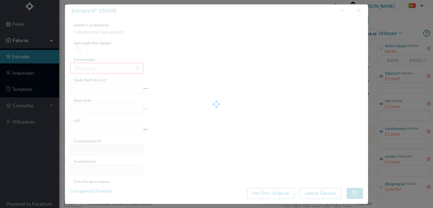
type input "FAC 0220762025/0053323317"
type input "[STREET_ADDRESS]"
type input "902252313"
type input "[DATE]"
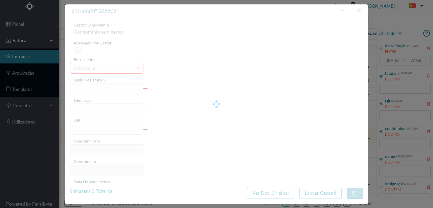
type input "[DATE]"
type input "70.47"
type input "761"
type input "ED. R. [GEOGRAPHIC_DATA] 380, 382, 382A E 382B"
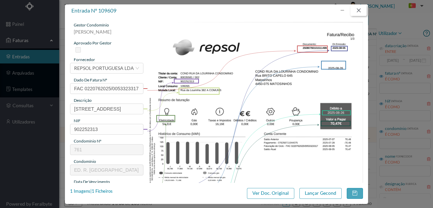
click at [363, 10] on button "button" at bounding box center [359, 10] width 16 height 11
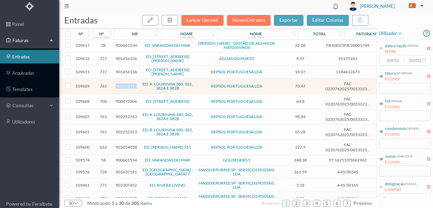
scroll to position [90, 0]
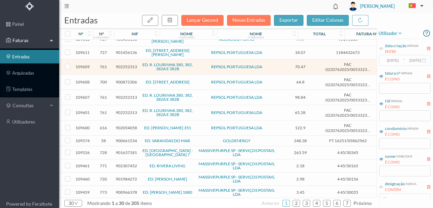
click at [121, 79] on span "900872306" at bounding box center [126, 81] width 21 height 5
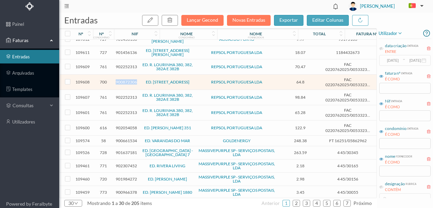
click at [121, 79] on span "900872306" at bounding box center [126, 81] width 21 height 5
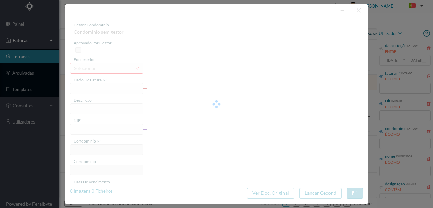
type input "FAC 0220762025/0053323319"
type input "[STREET_ADDRESS][PERSON_NAME]"
type input "900872306"
type input "[DATE]"
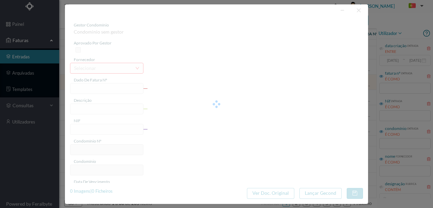
type input "[DATE]"
type input "64.80"
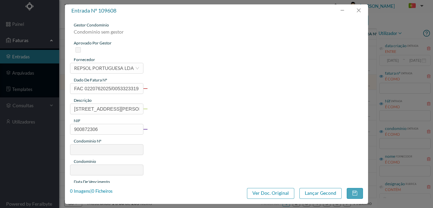
type input "700"
type input "ED. [STREET_ADDRESS]"
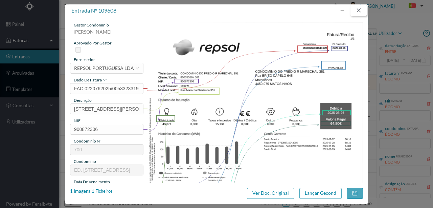
click at [360, 13] on button "button" at bounding box center [359, 10] width 16 height 11
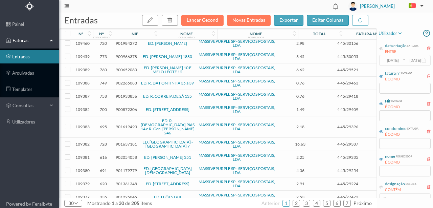
scroll to position [244, 0]
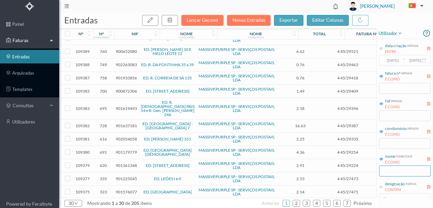
drag, startPoint x: 395, startPoint y: 171, endPoint x: 398, endPoint y: 178, distance: 8.3
click at [395, 171] on input "text" at bounding box center [405, 170] width 51 height 11
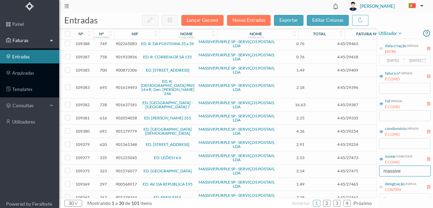
scroll to position [11, 0]
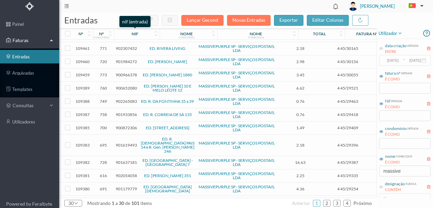
click at [139, 34] on div "nif" at bounding box center [135, 33] width 38 height 5
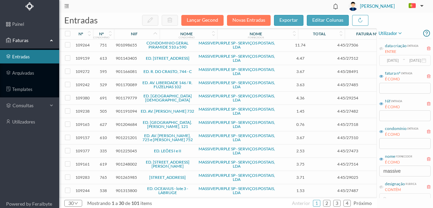
scroll to position [237, 0]
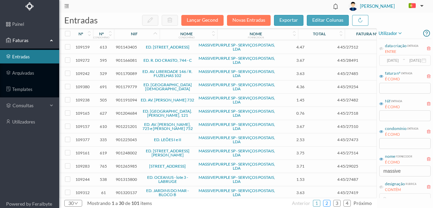
click at [329, 201] on link "2" at bounding box center [327, 203] width 7 height 10
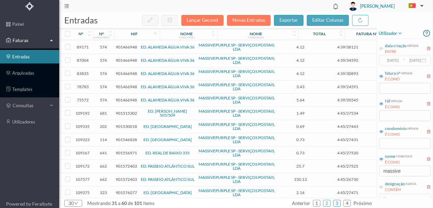
click at [338, 203] on link "3" at bounding box center [337, 203] width 7 height 10
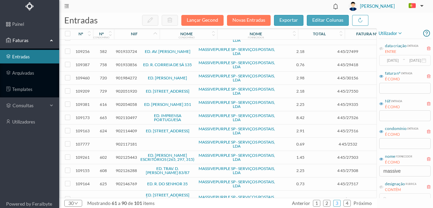
scroll to position [245, 0]
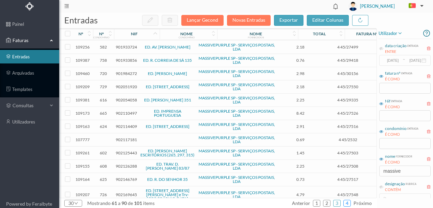
click at [348, 202] on link "4" at bounding box center [347, 203] width 7 height 10
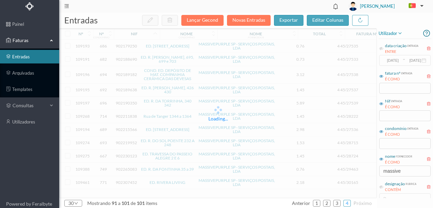
scroll to position [0, 0]
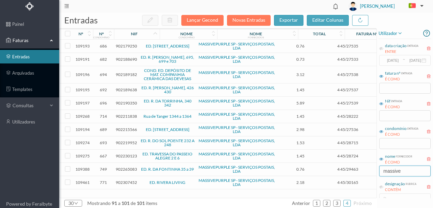
drag, startPoint x: 414, startPoint y: 170, endPoint x: 350, endPoint y: 168, distance: 64.0
click at [352, 170] on div "entradas Lançar Gecond Novas Entradas exportar editar colunas nº nº condomínio …" at bounding box center [246, 110] width 374 height 195
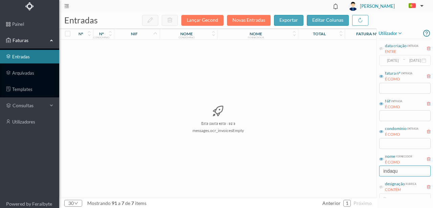
drag, startPoint x: 409, startPoint y: 173, endPoint x: 331, endPoint y: 172, distance: 77.5
click at [345, 173] on div "entradas Lançar Gecond Novas Entradas exportar editar colunas nº nº condomínio …" at bounding box center [246, 110] width 374 height 195
type input "camar"
drag, startPoint x: 296, startPoint y: 158, endPoint x: 232, endPoint y: 114, distance: 77.9
click at [295, 158] on div "Esta pasta está vazia messages.ocr_invoicesEmpty" at bounding box center [218, 119] width 317 height 158
